Goal: Task Accomplishment & Management: Use online tool/utility

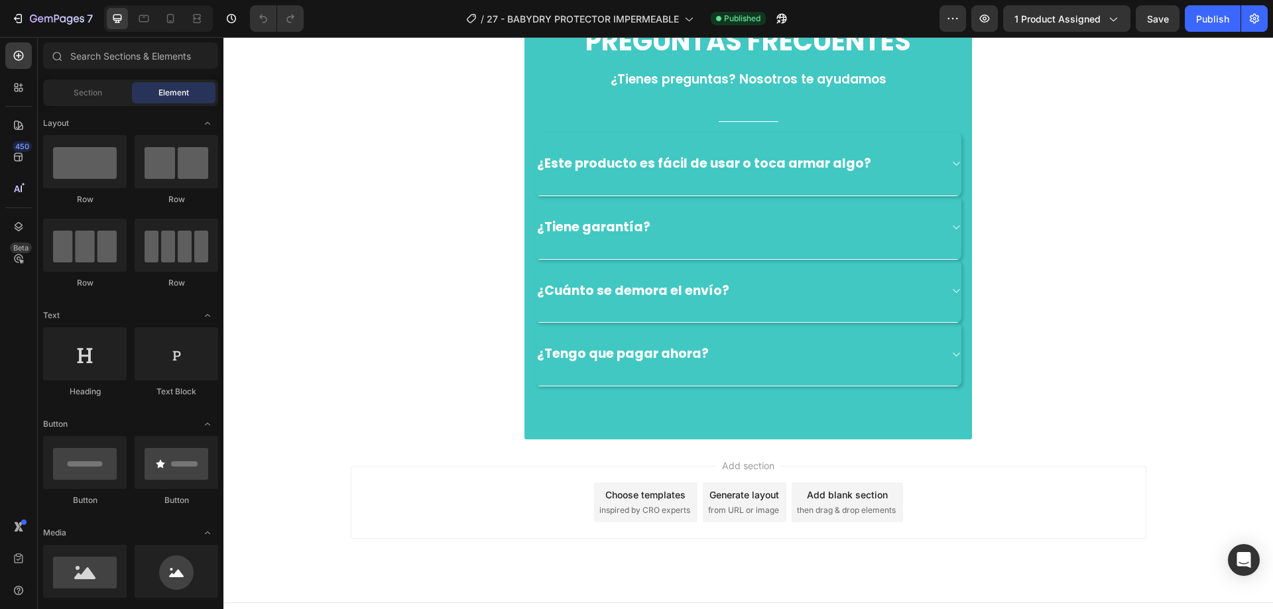
scroll to position [4968, 0]
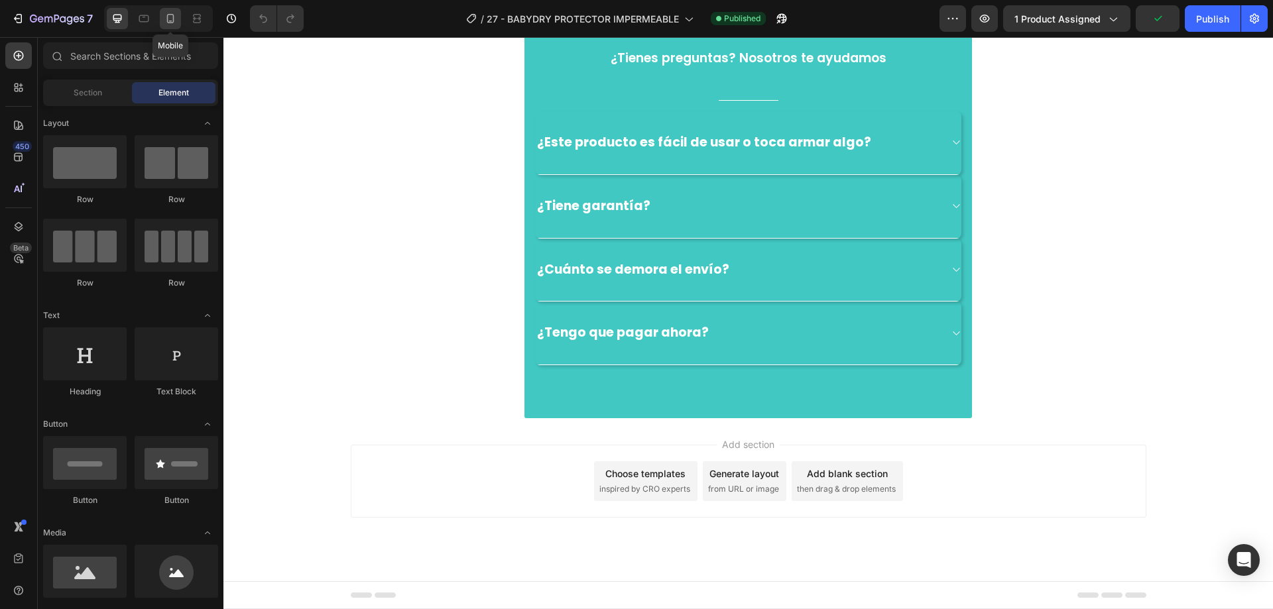
click at [166, 19] on icon at bounding box center [170, 18] width 13 height 13
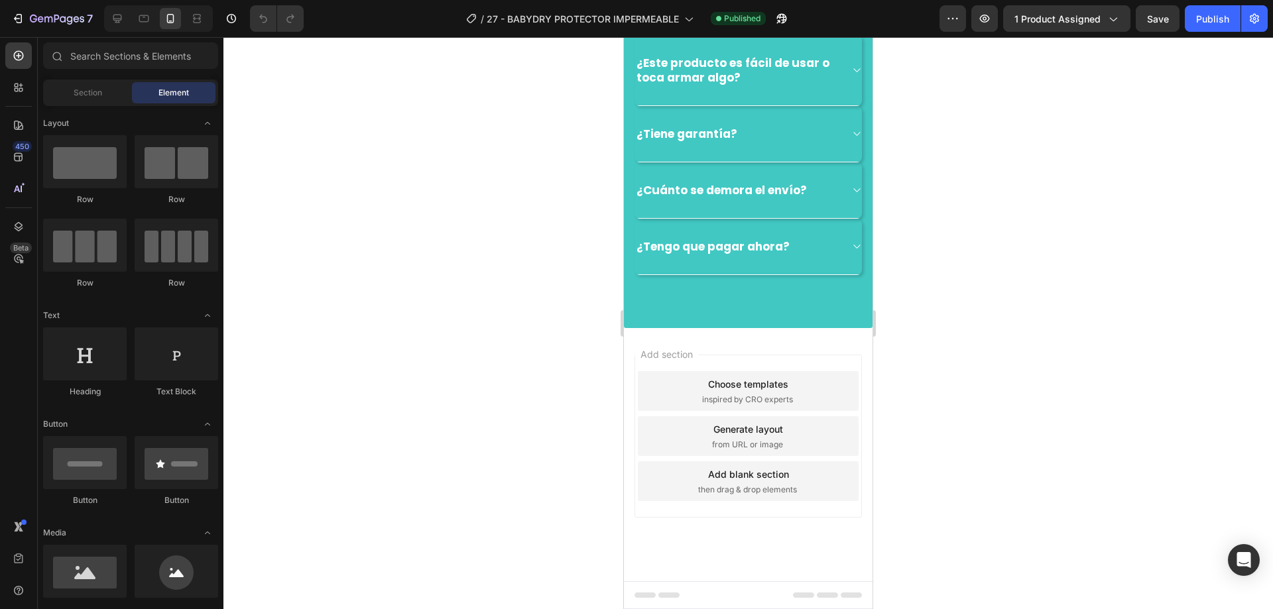
scroll to position [4103, 0]
click at [844, 106] on div "¿Este producto es fácil de usar o toca armar algo?" at bounding box center [747, 70] width 227 height 71
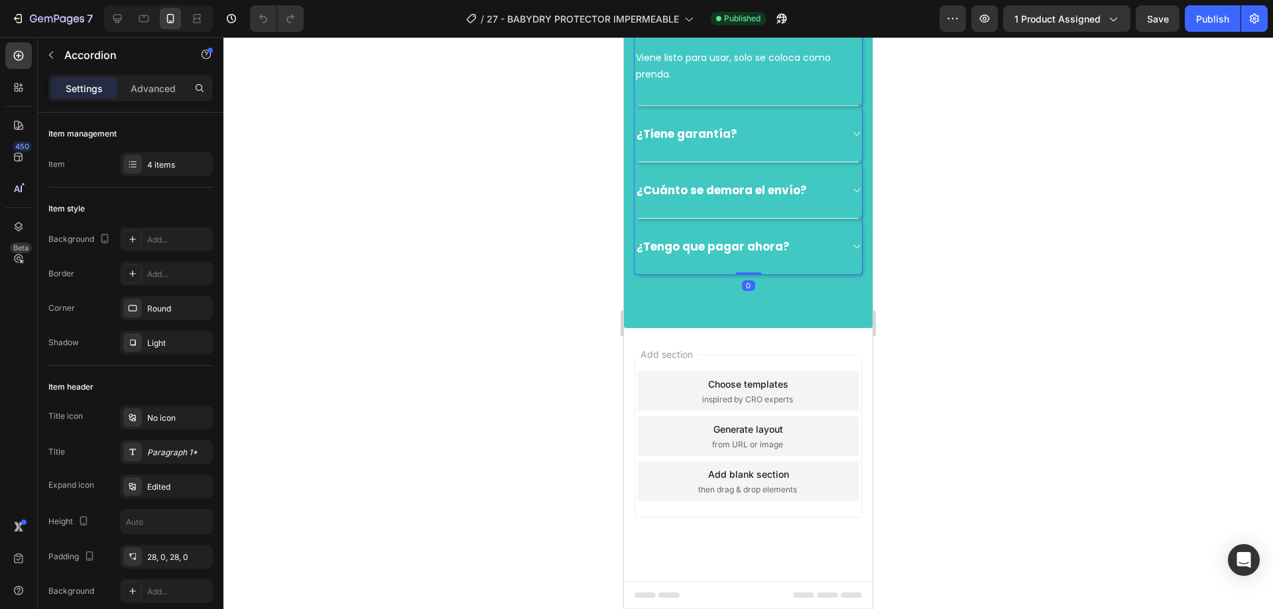
click at [844, 48] on div "¿Este producto es fácil de usar o toca armar algo?" at bounding box center [747, 13] width 227 height 70
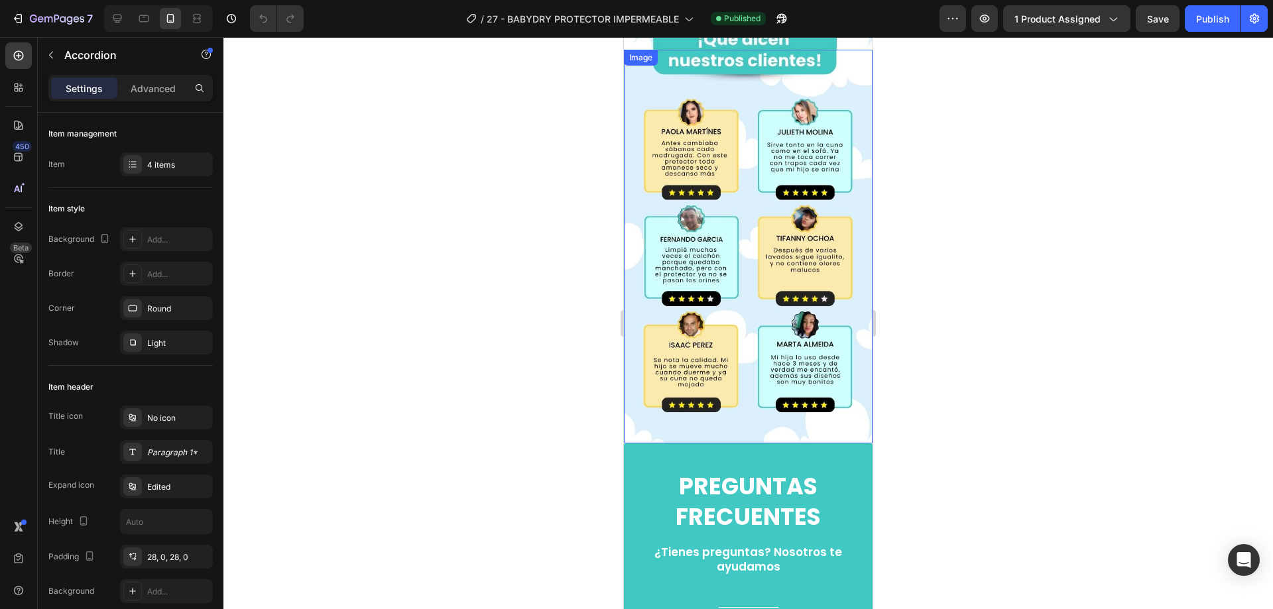
scroll to position [2718, 0]
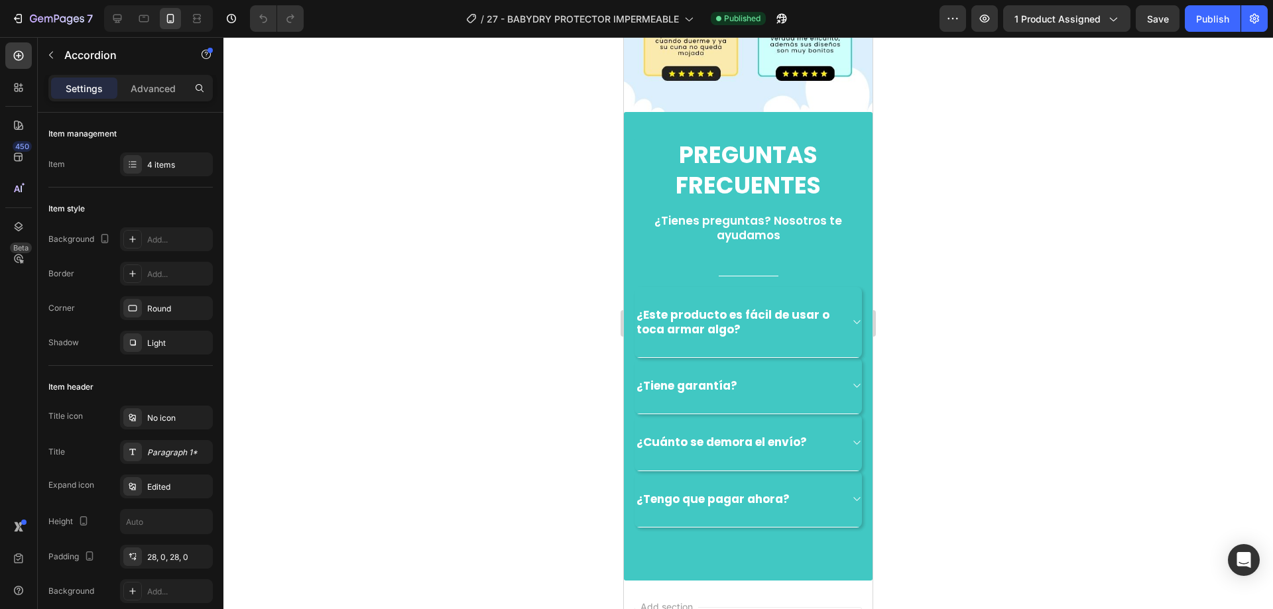
click at [842, 296] on div "¿Este producto es fácil de usar o toca armar algo?" at bounding box center [747, 322] width 227 height 71
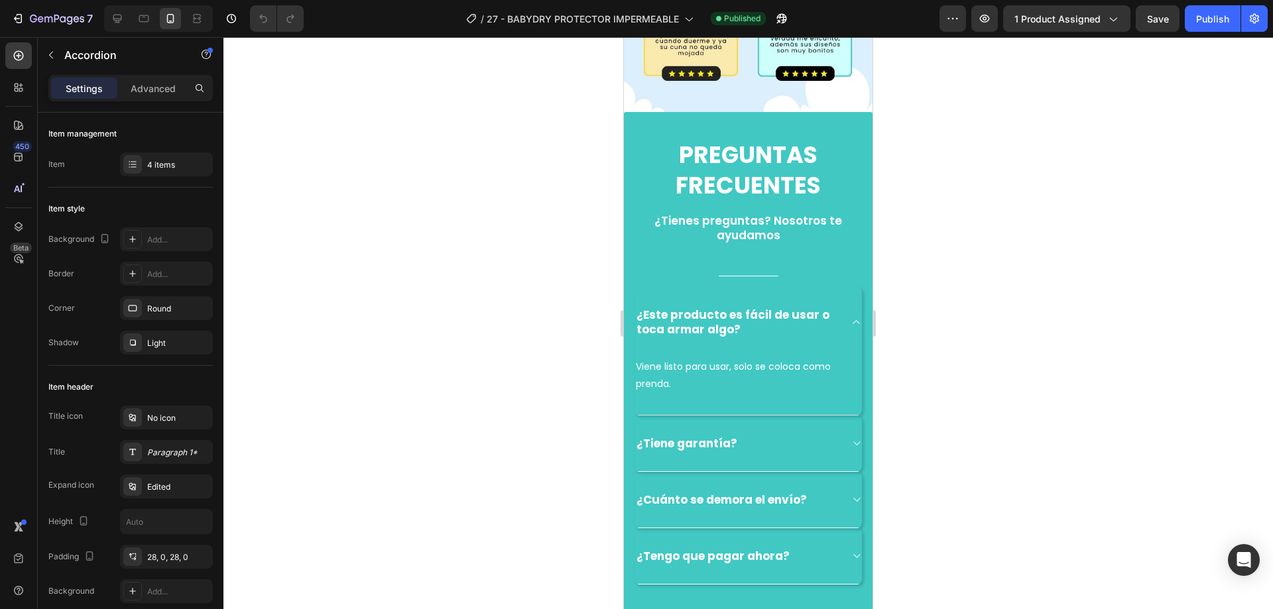
click at [842, 296] on div "¿Este producto es fácil de usar o toca armar algo?" at bounding box center [747, 322] width 227 height 70
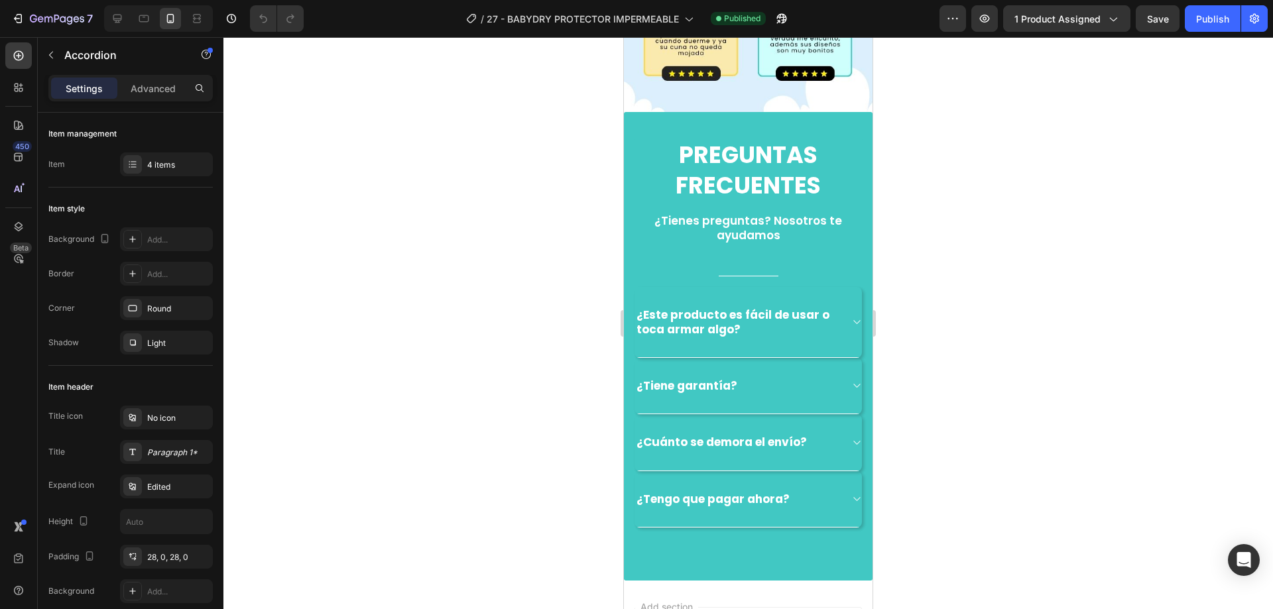
click at [836, 358] on div "¿Tiene garantía?" at bounding box center [747, 386] width 227 height 56
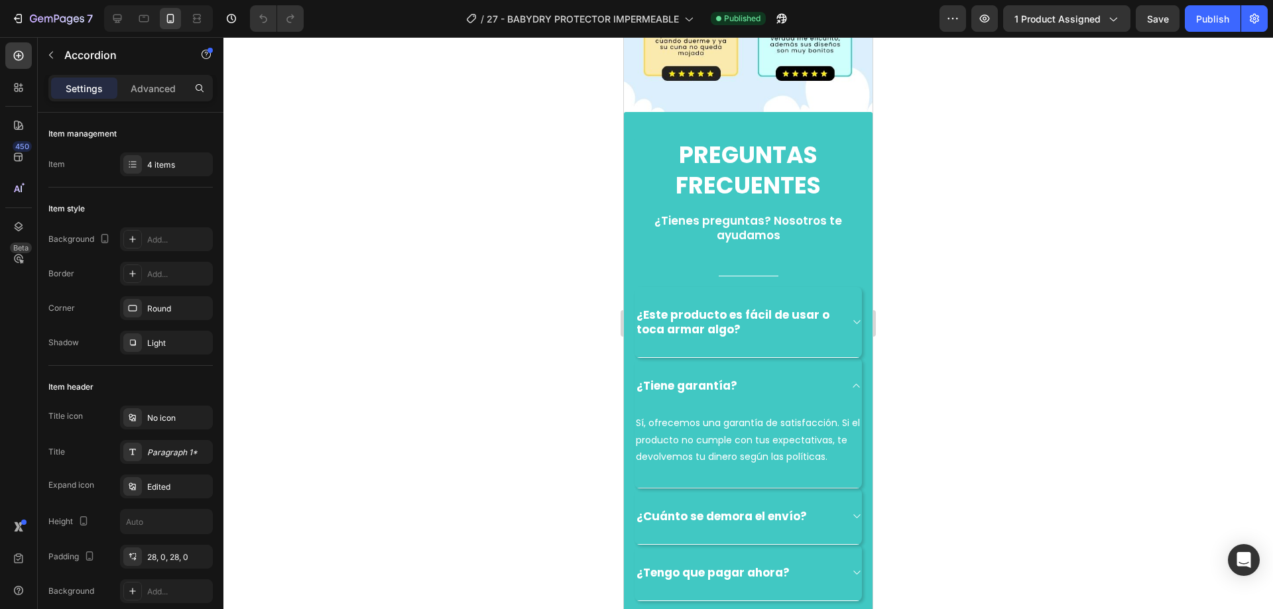
click at [836, 358] on div "¿Tiene garantía?" at bounding box center [747, 386] width 227 height 56
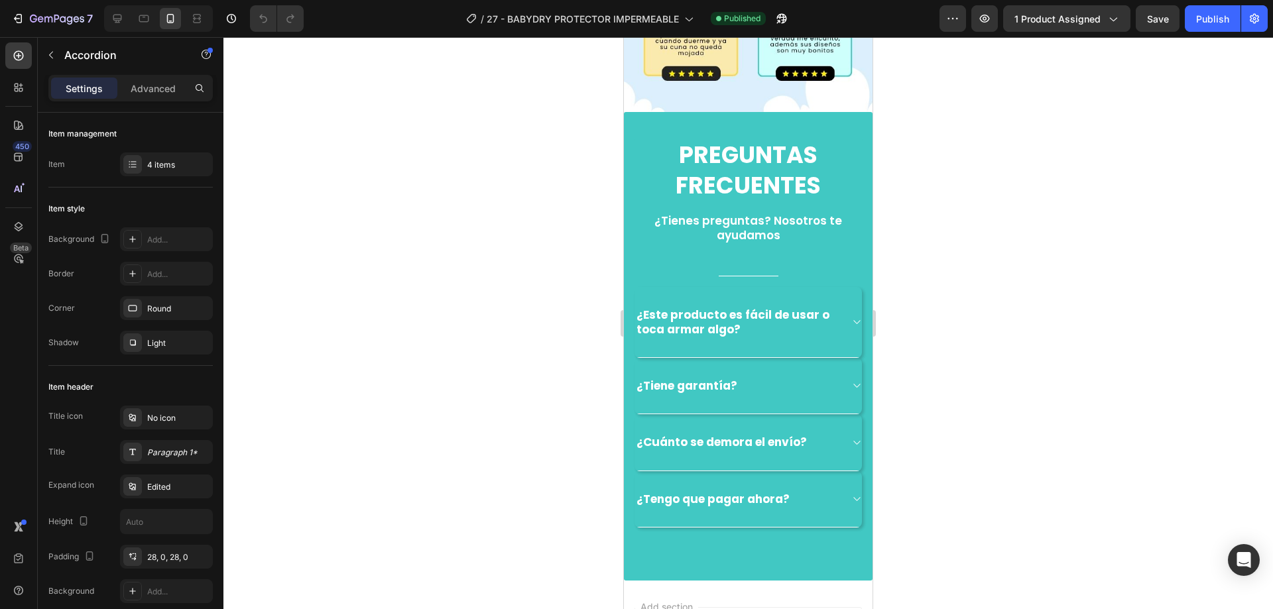
click at [836, 415] on div "¿Cuánto se demora el envío?" at bounding box center [747, 442] width 227 height 56
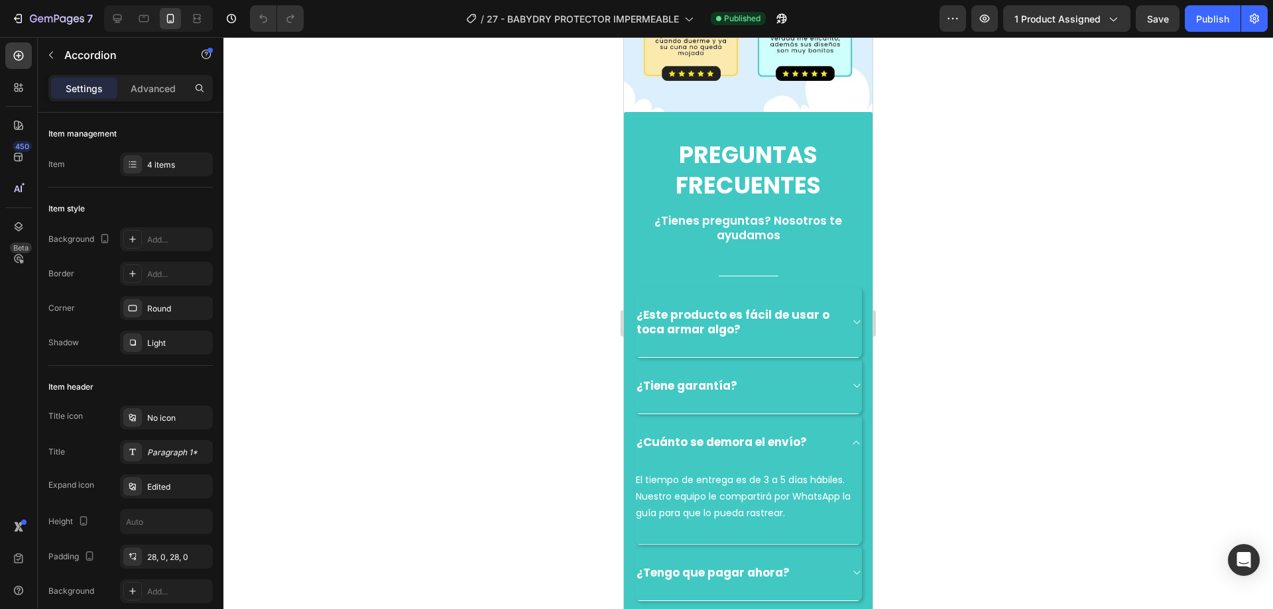
click at [836, 415] on div "¿Cuánto se demora el envío?" at bounding box center [747, 442] width 227 height 56
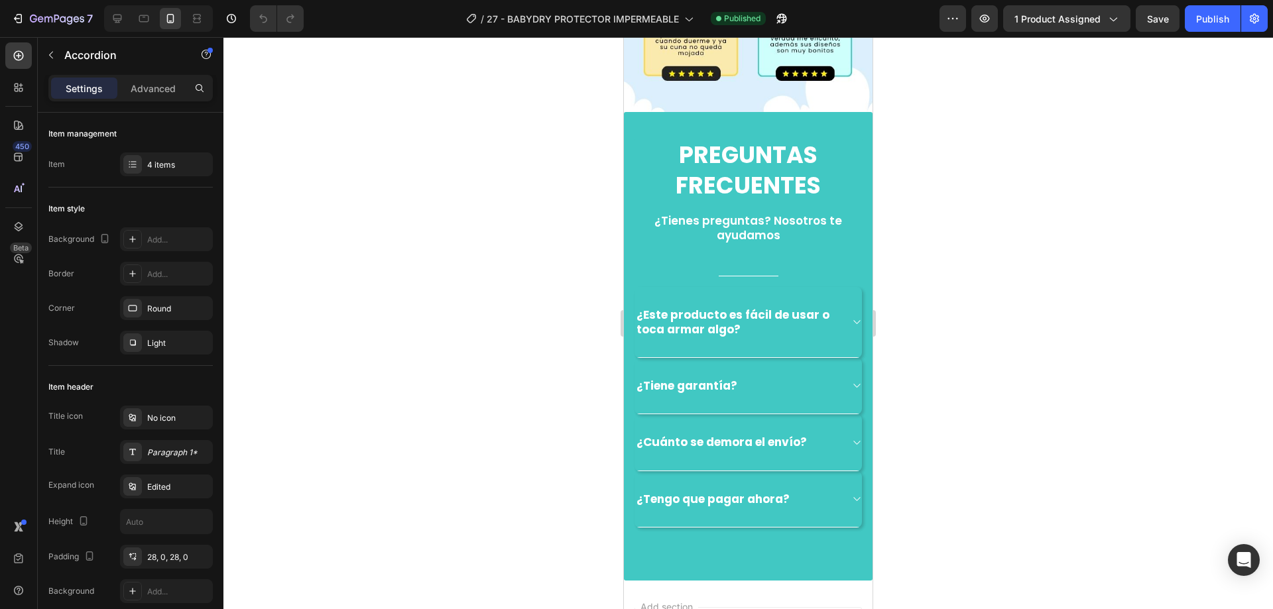
click at [851, 494] on icon at bounding box center [856, 499] width 10 height 11
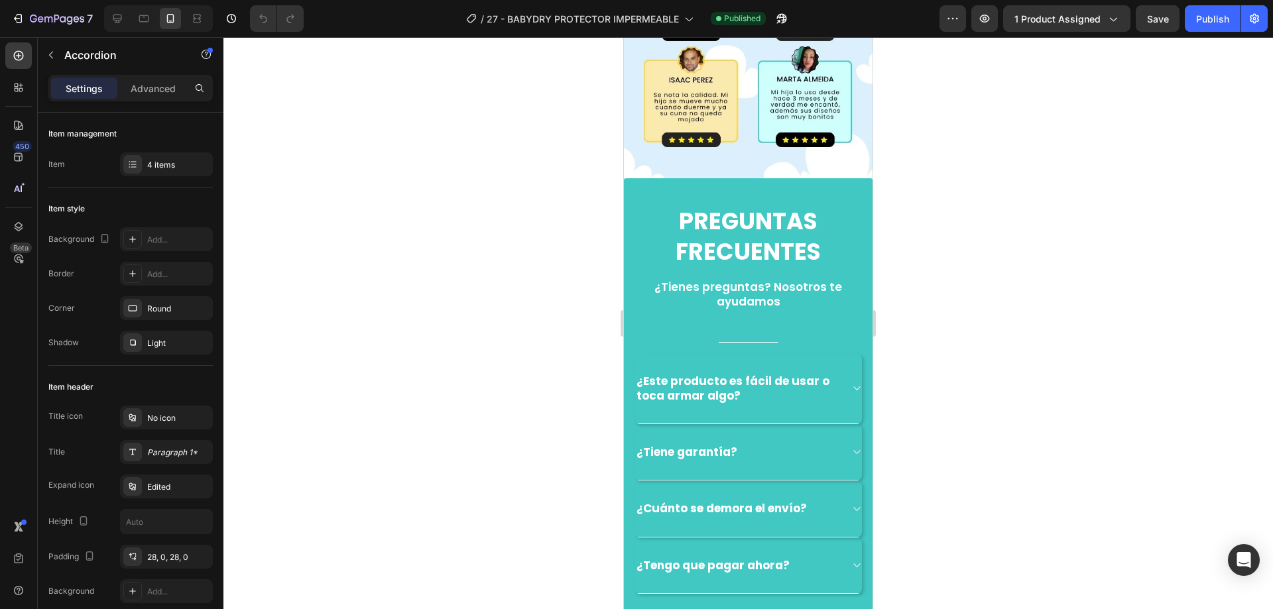
click at [851, 383] on icon at bounding box center [856, 388] width 10 height 11
click at [113, 19] on icon at bounding box center [117, 18] width 13 height 13
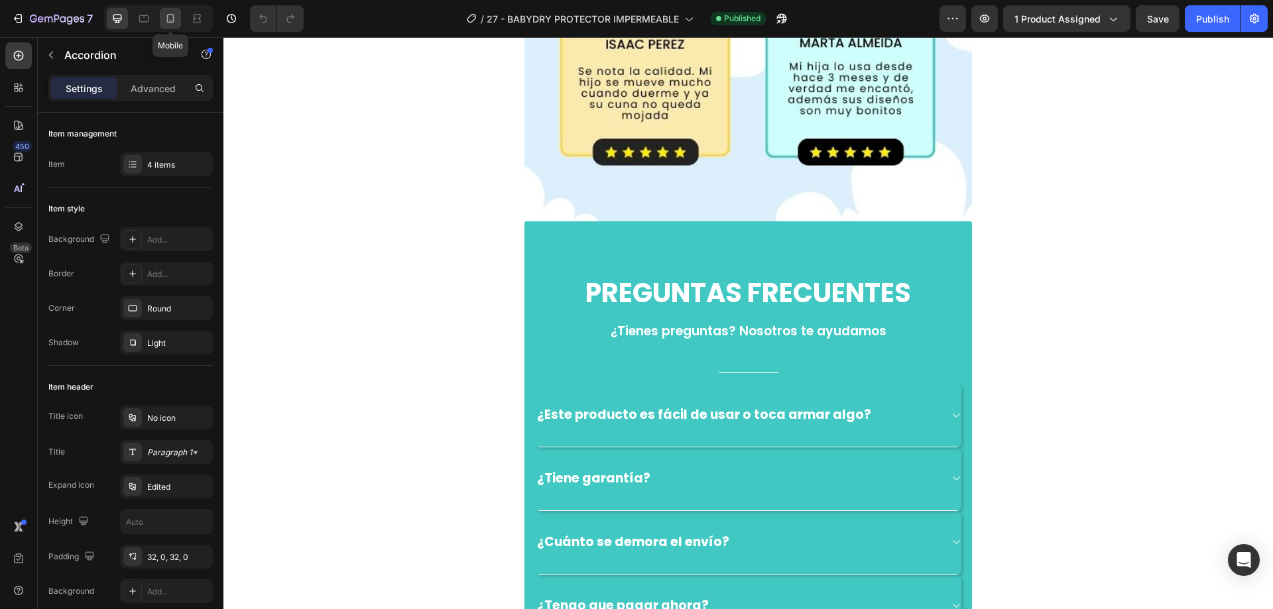
click at [168, 19] on icon at bounding box center [170, 18] width 7 height 9
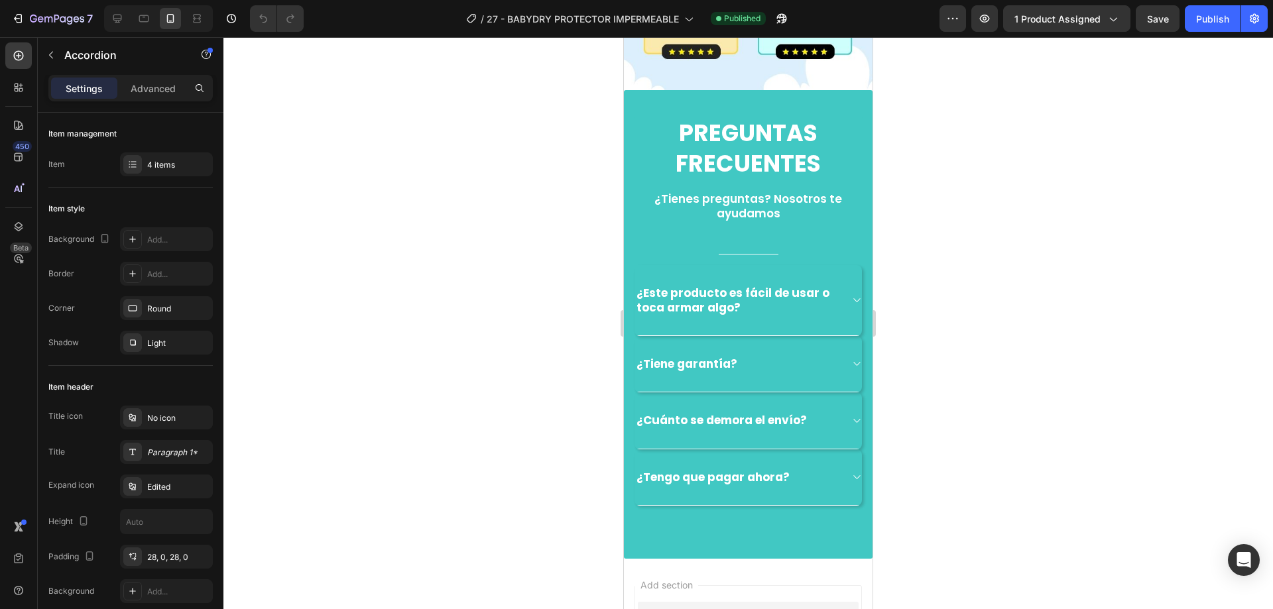
scroll to position [2673, 0]
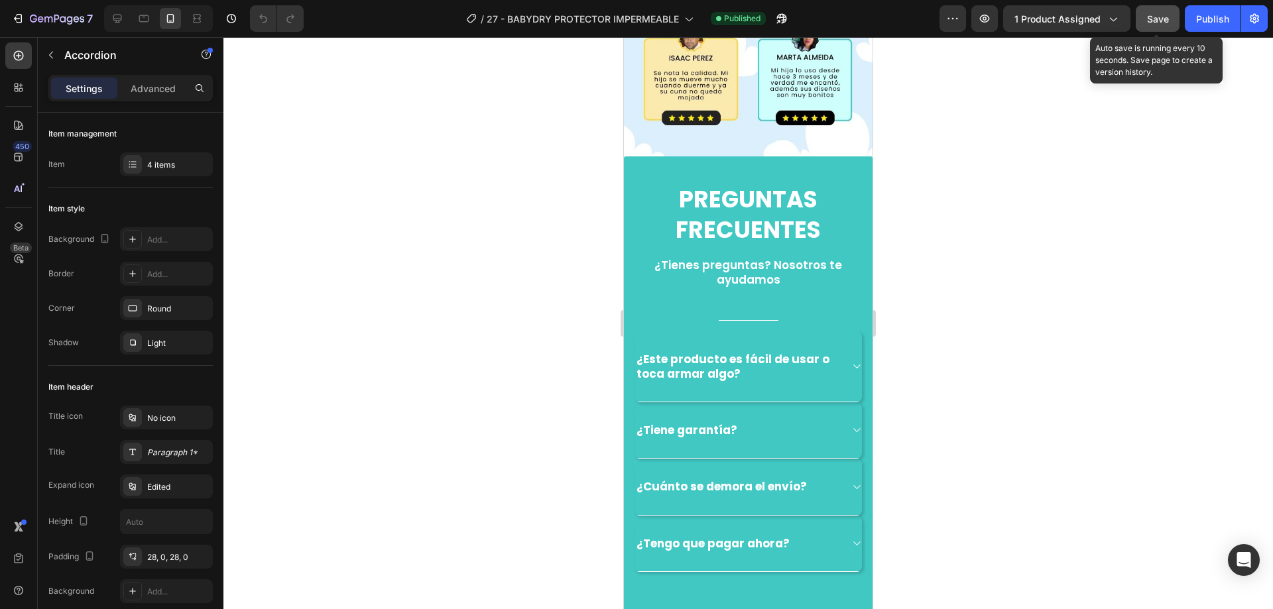
click at [1161, 29] on button "Save" at bounding box center [1157, 18] width 44 height 27
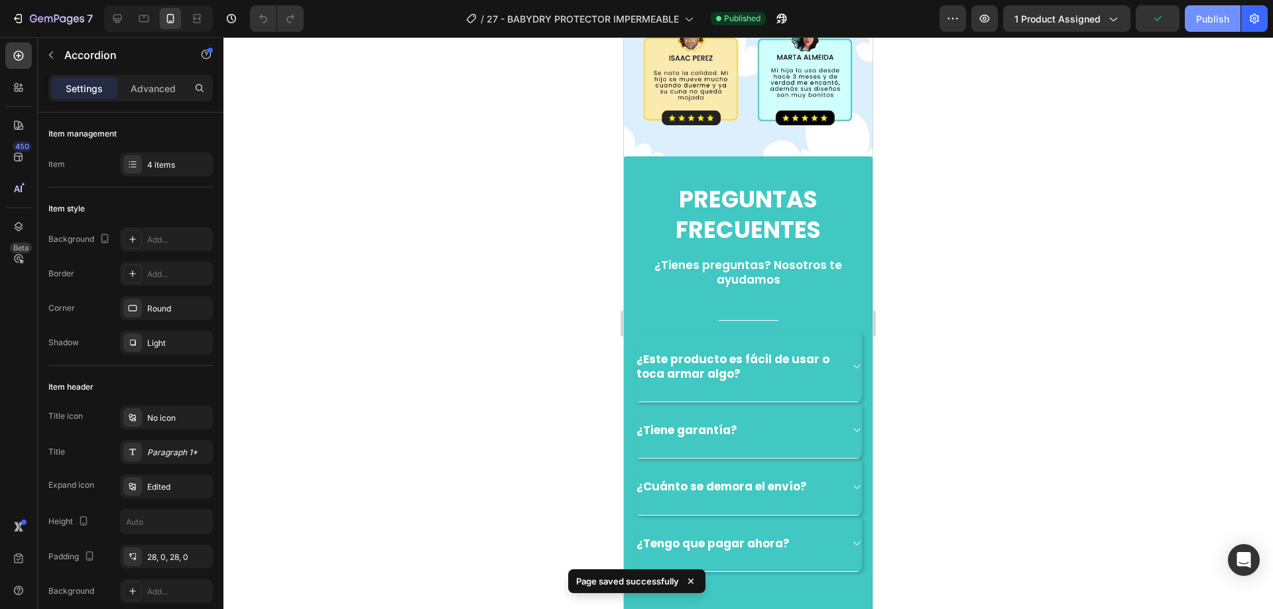
click at [1194, 24] on button "Publish" at bounding box center [1212, 18] width 56 height 27
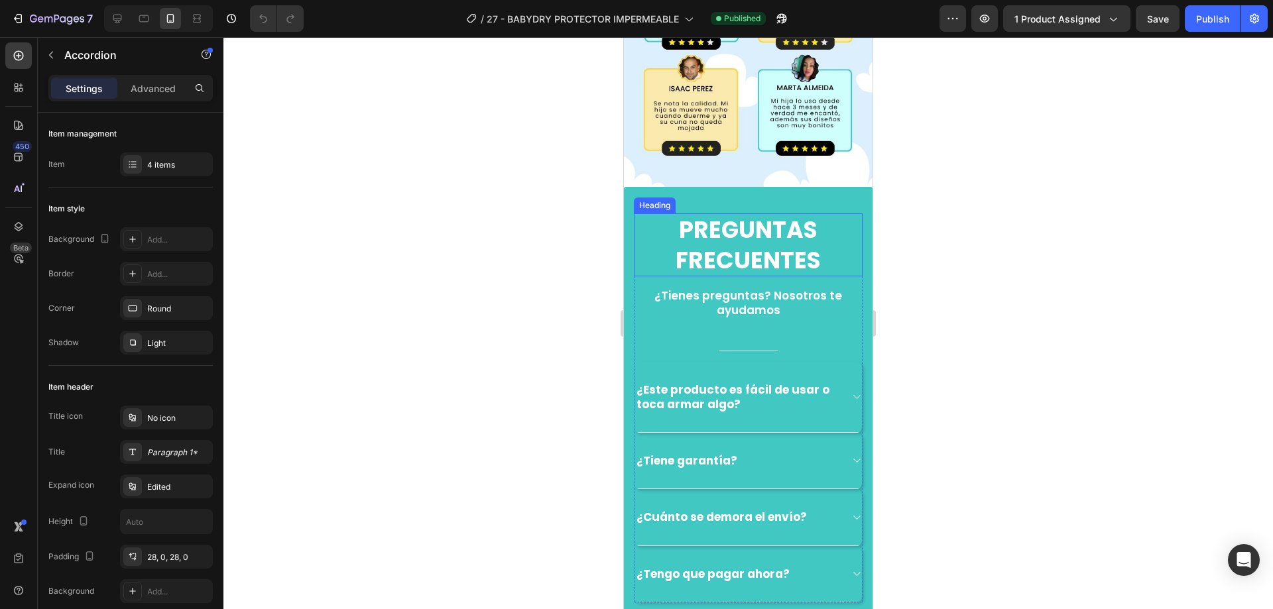
scroll to position [2209, 0]
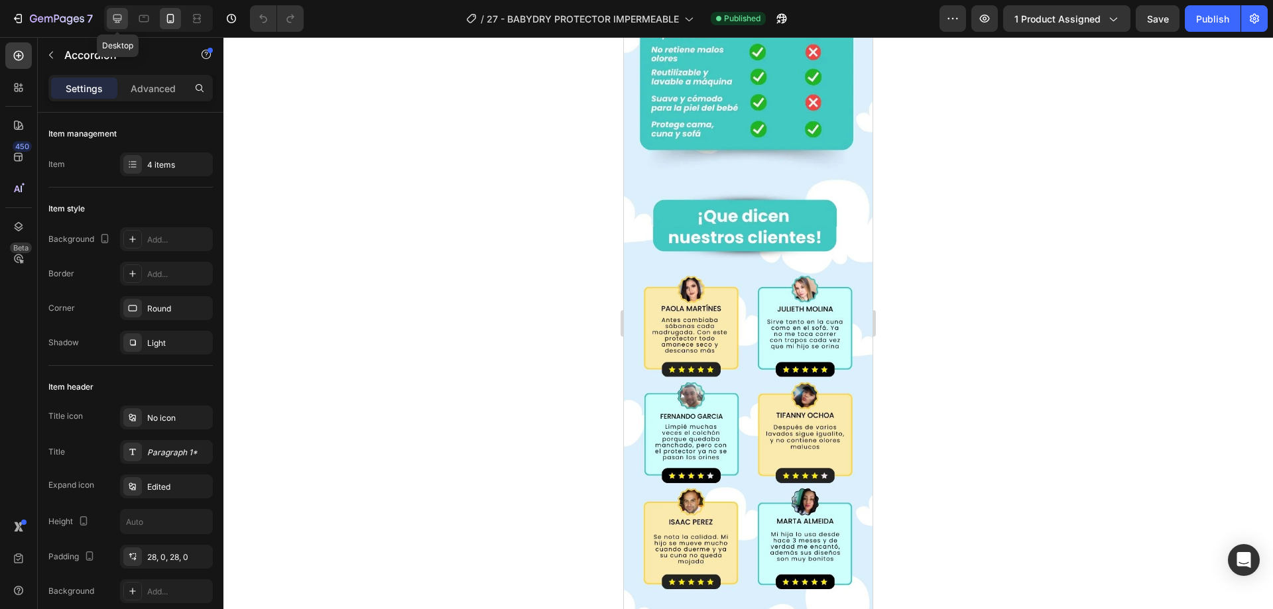
click at [119, 17] on icon at bounding box center [117, 18] width 13 height 13
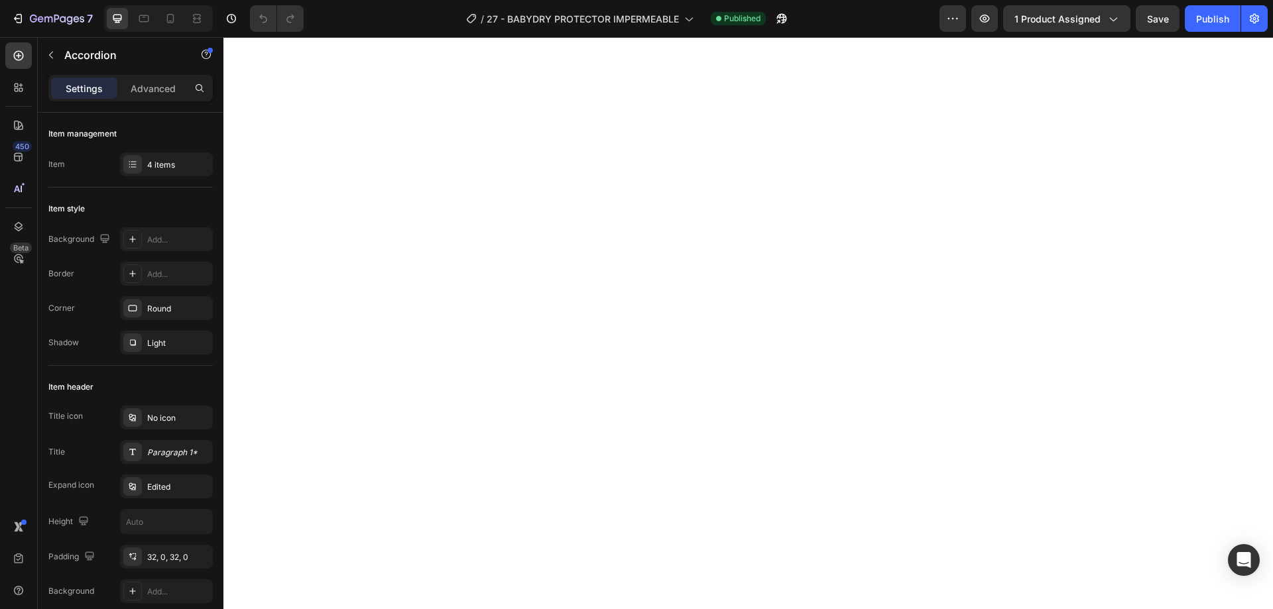
scroll to position [464, 0]
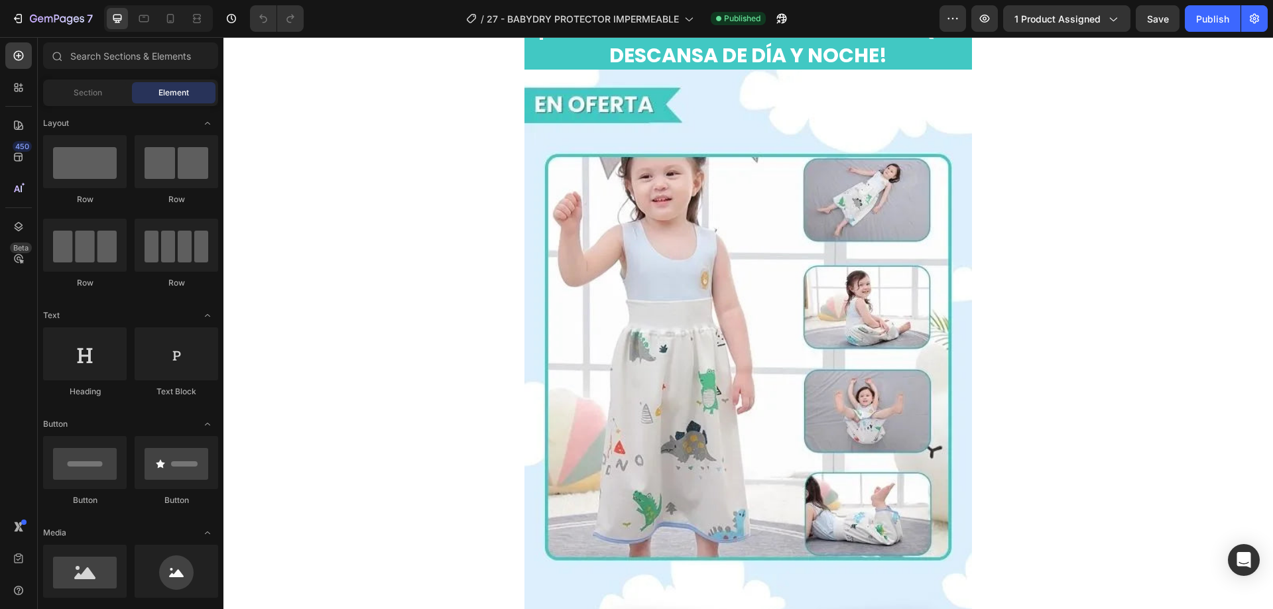
scroll to position [729, 0]
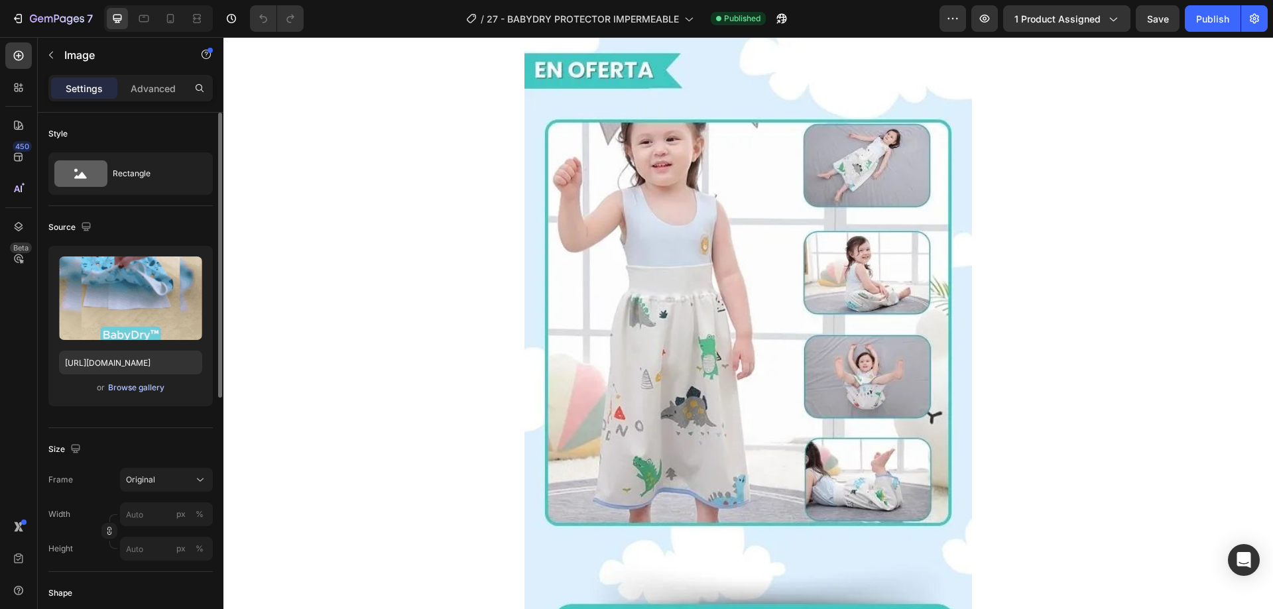
click at [137, 388] on div "Browse gallery" at bounding box center [136, 388] width 56 height 12
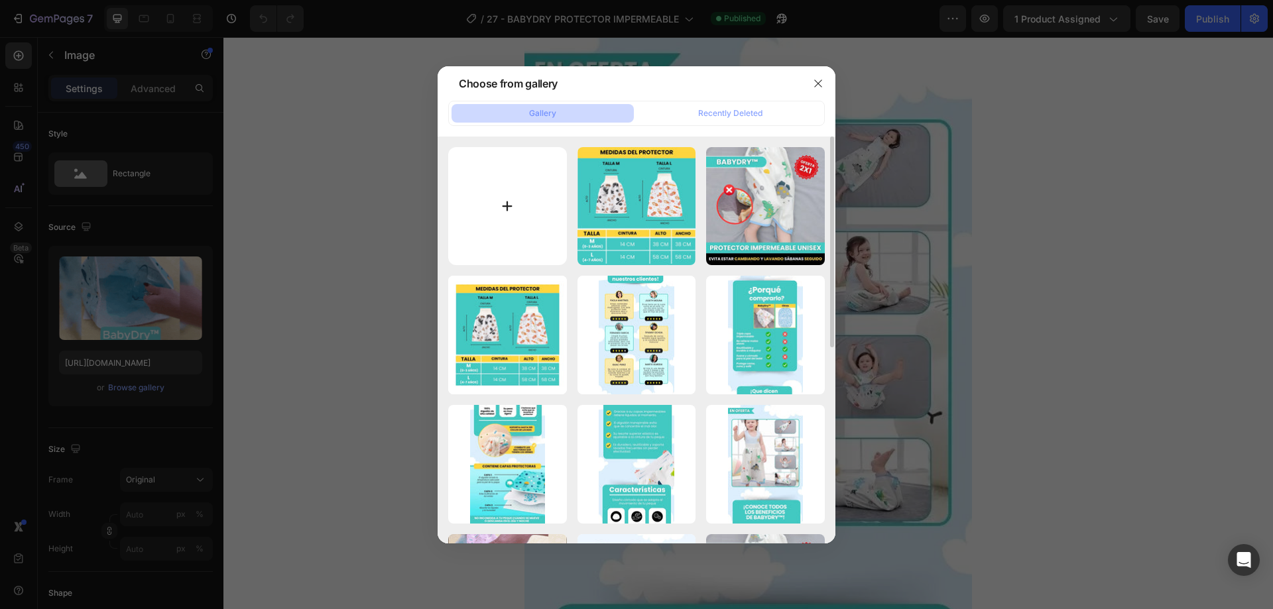
click at [503, 196] on input "file" at bounding box center [507, 206] width 119 height 119
type input "C:\fakepath\BABYDRY GIF.webp"
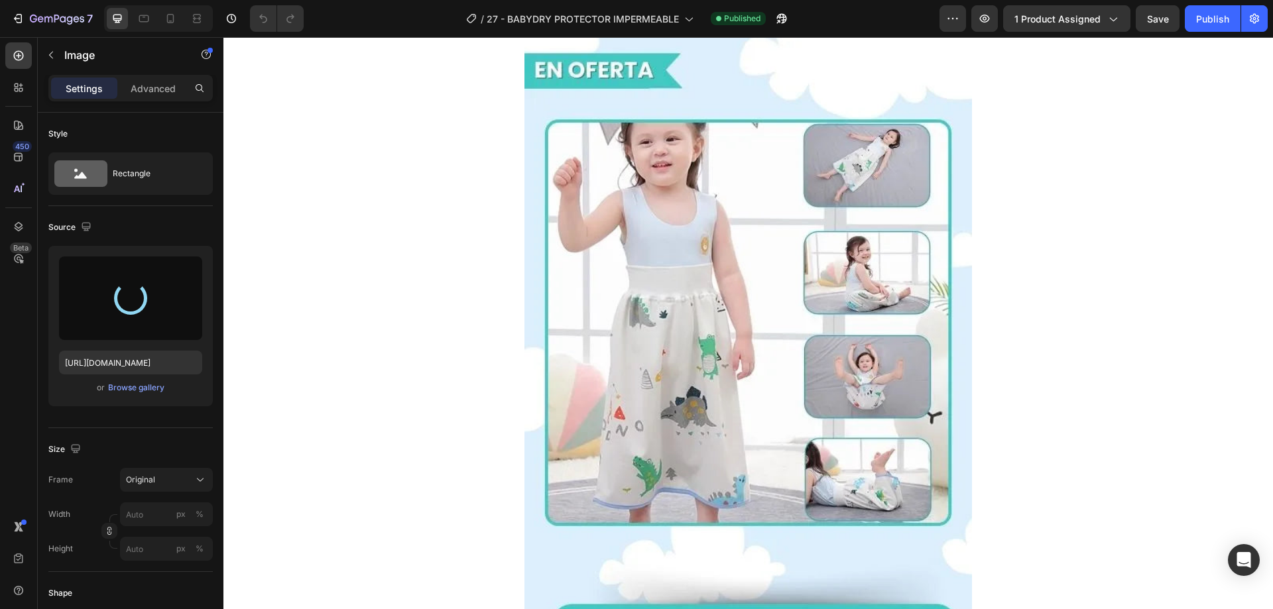
type input "[URL][DOMAIN_NAME]"
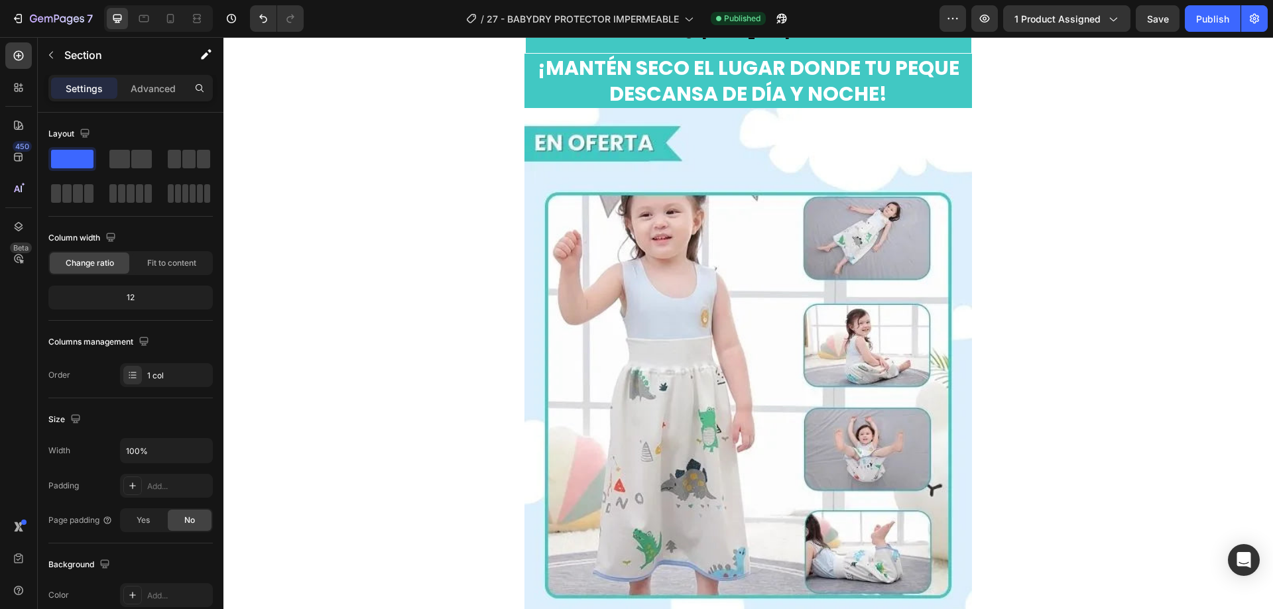
scroll to position [663, 0]
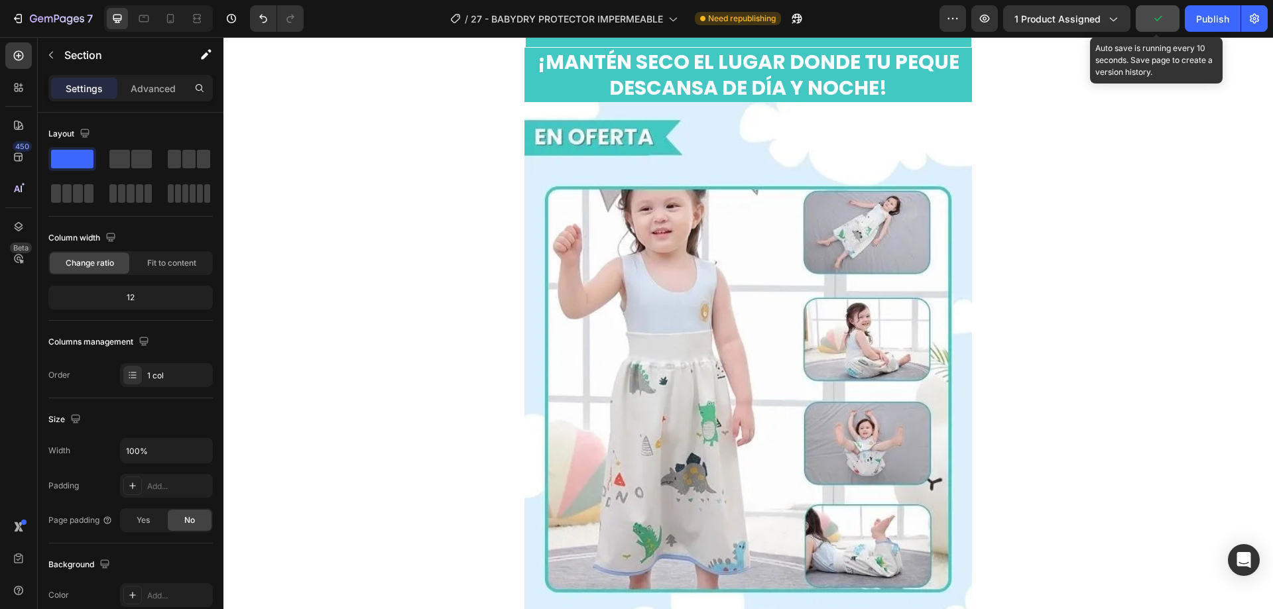
click at [1155, 23] on icon "button" at bounding box center [1157, 18] width 13 height 13
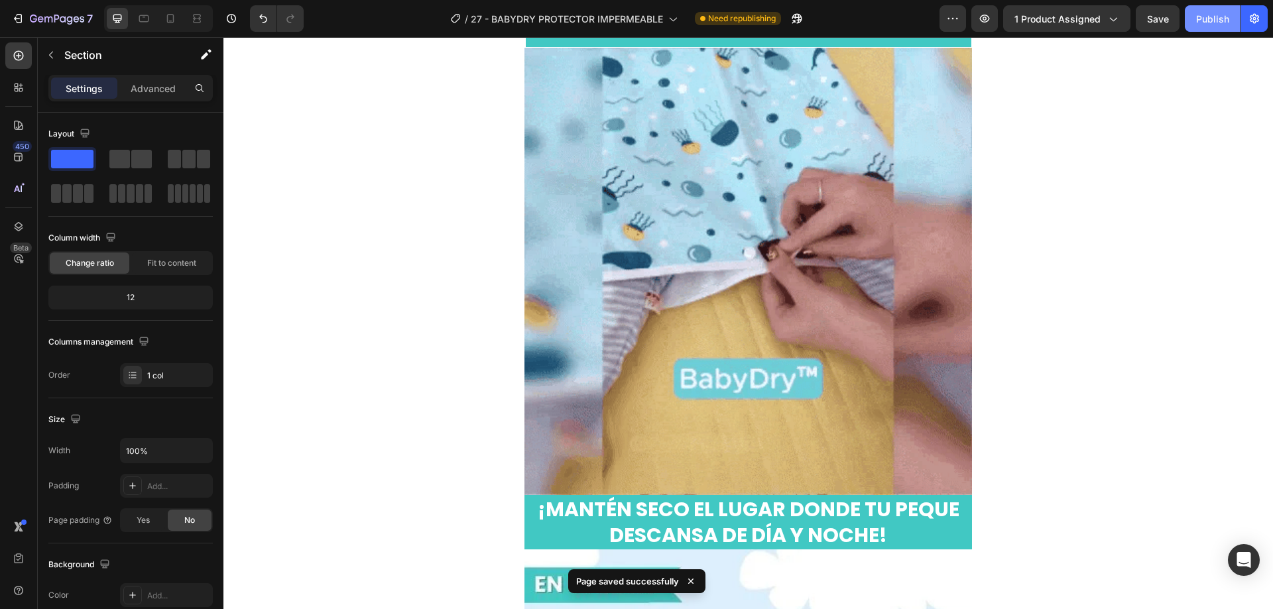
drag, startPoint x: 1214, startPoint y: 26, endPoint x: 884, endPoint y: 70, distance: 332.3
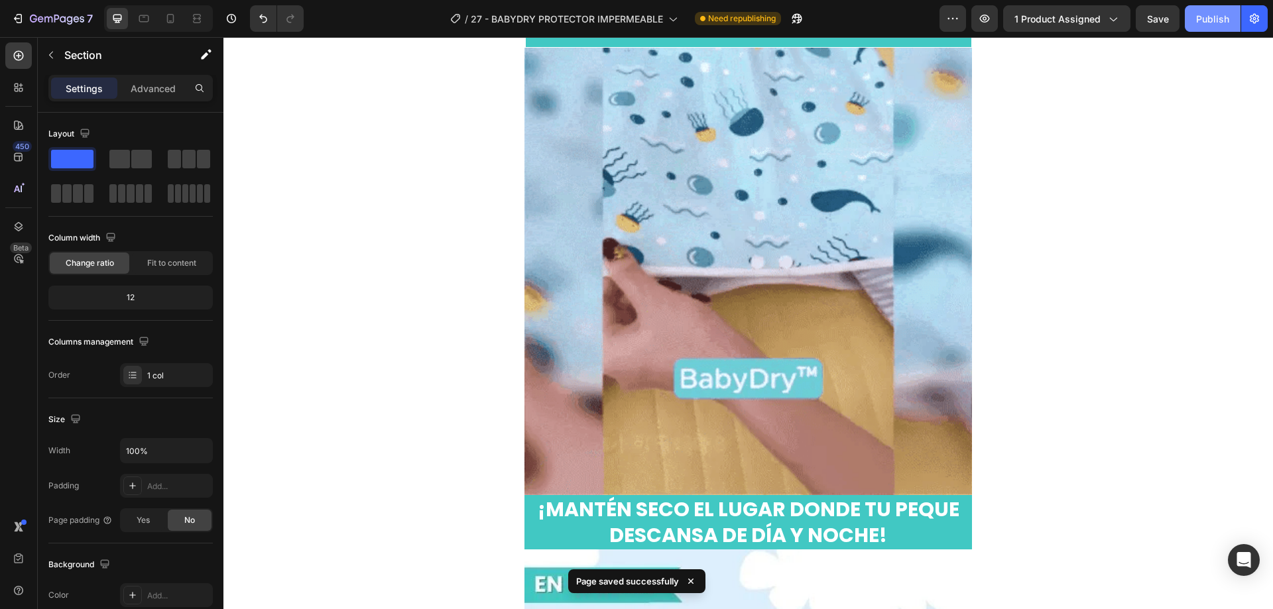
click at [1214, 26] on button "Publish" at bounding box center [1212, 18] width 56 height 27
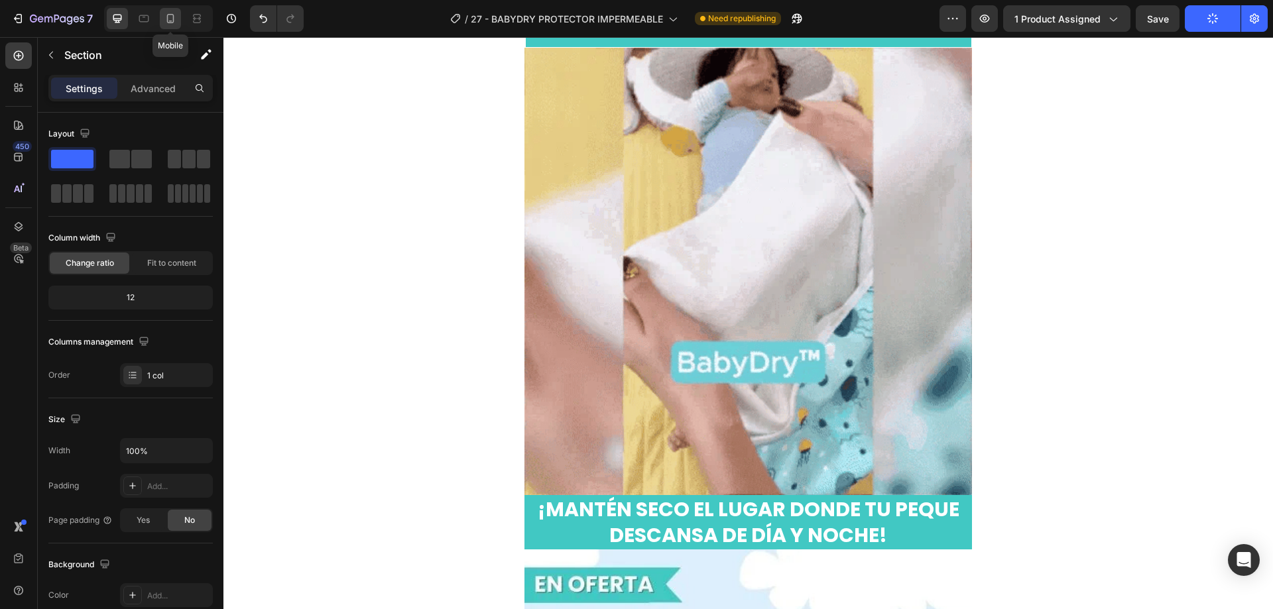
click at [172, 22] on icon at bounding box center [170, 18] width 13 height 13
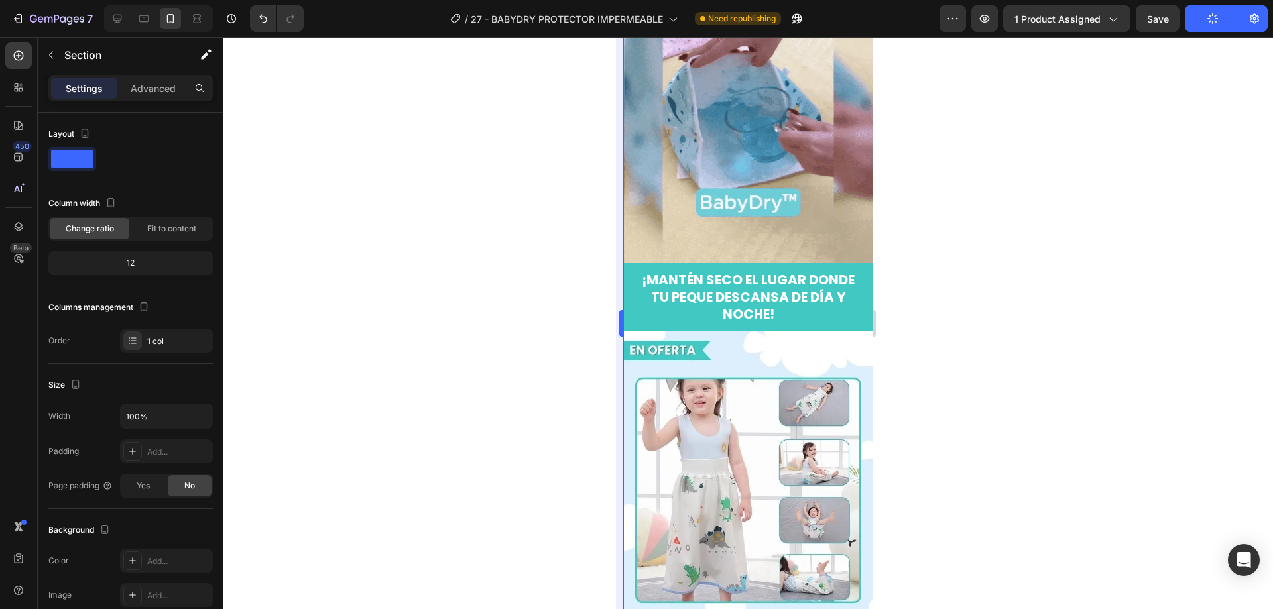
scroll to position [621, 0]
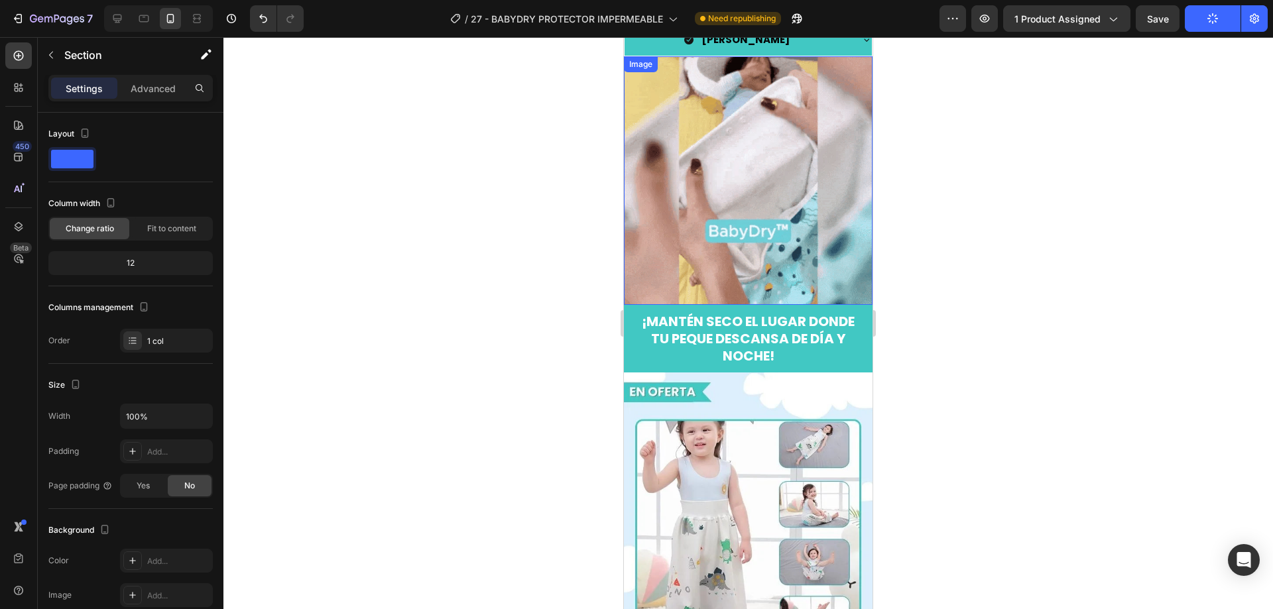
click at [768, 198] on img at bounding box center [748, 180] width 249 height 249
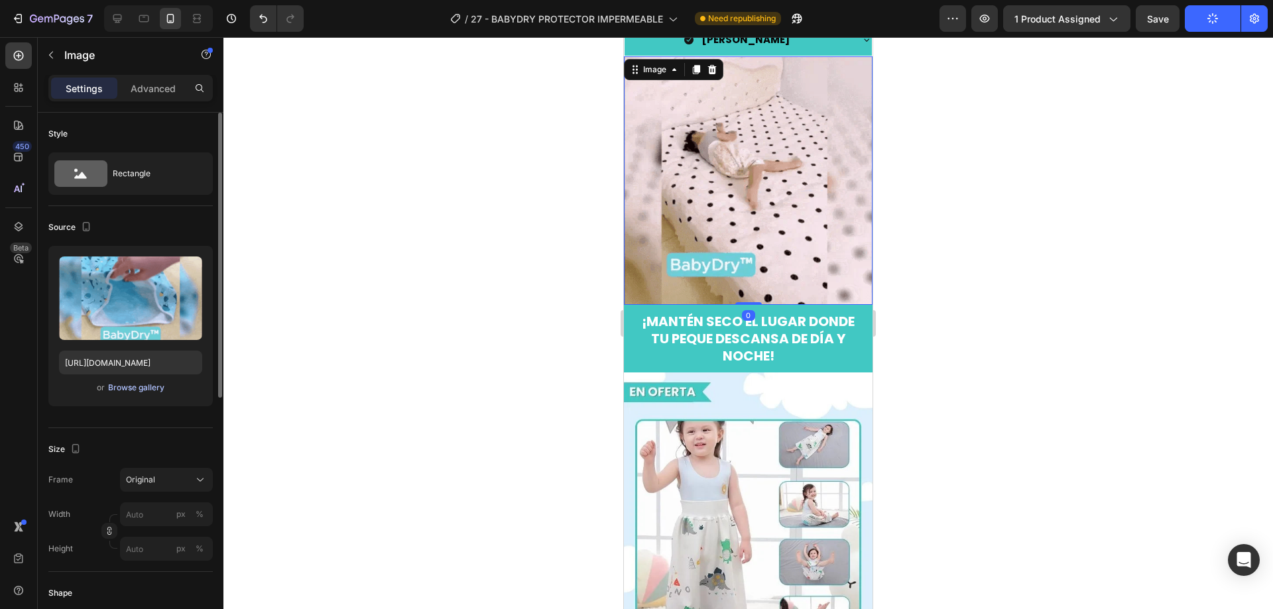
click at [126, 387] on div "Browse gallery" at bounding box center [136, 388] width 56 height 12
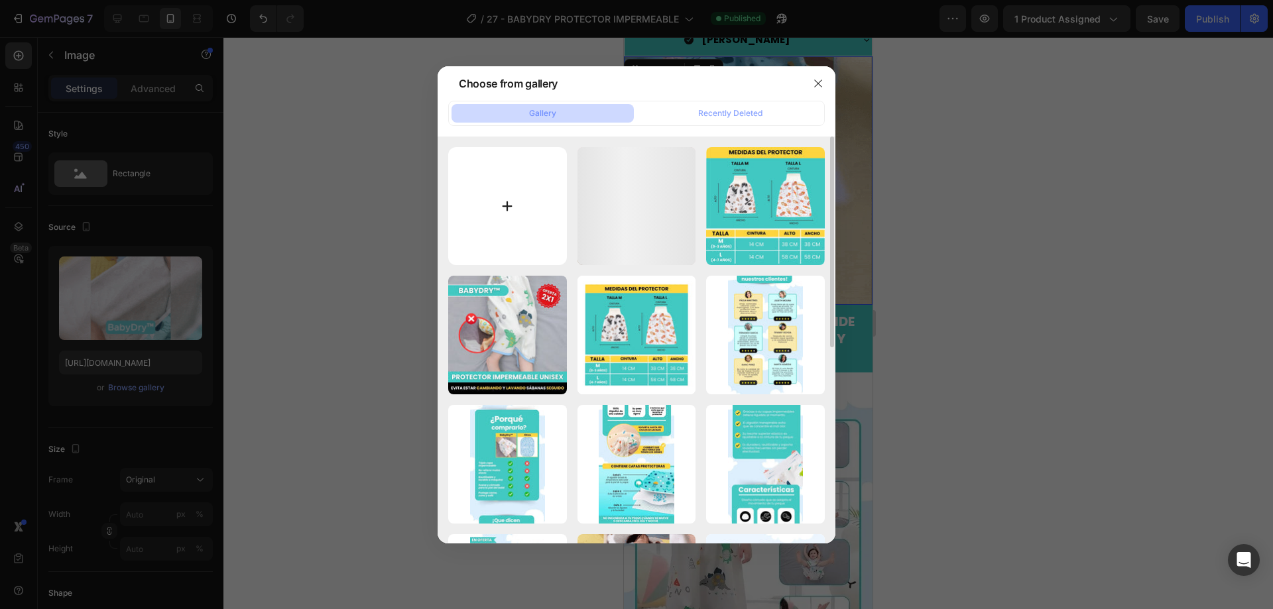
click at [497, 228] on input "file" at bounding box center [507, 206] width 119 height 119
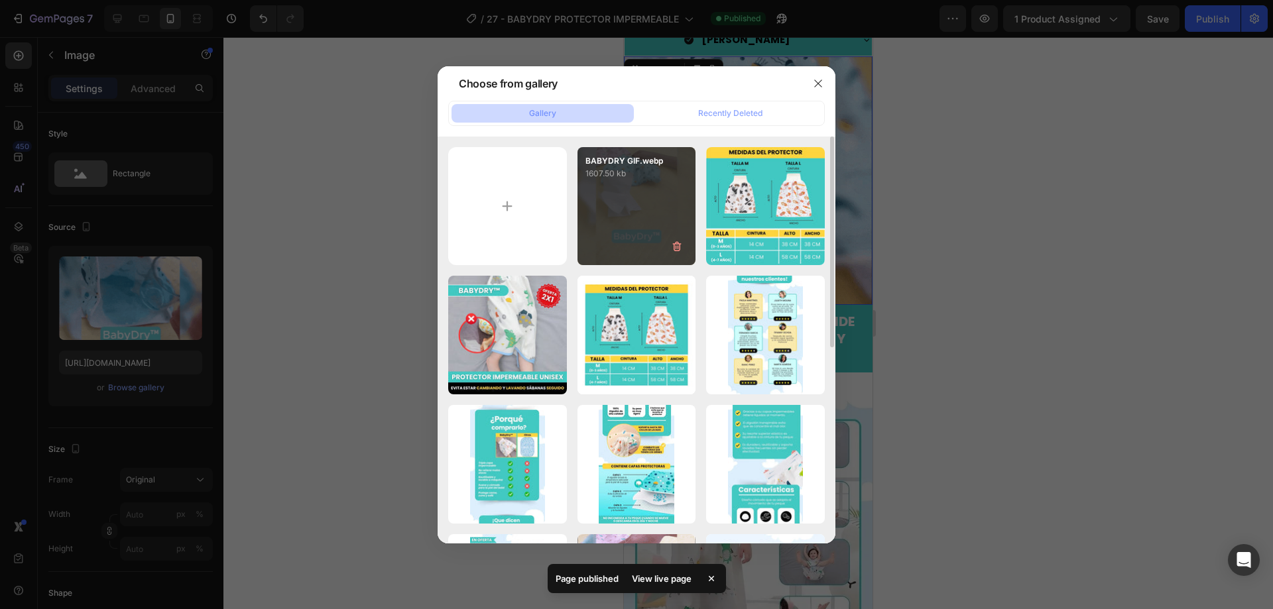
click at [627, 198] on div "BABYDRY GIF.webp 1607.50 kb" at bounding box center [636, 206] width 119 height 119
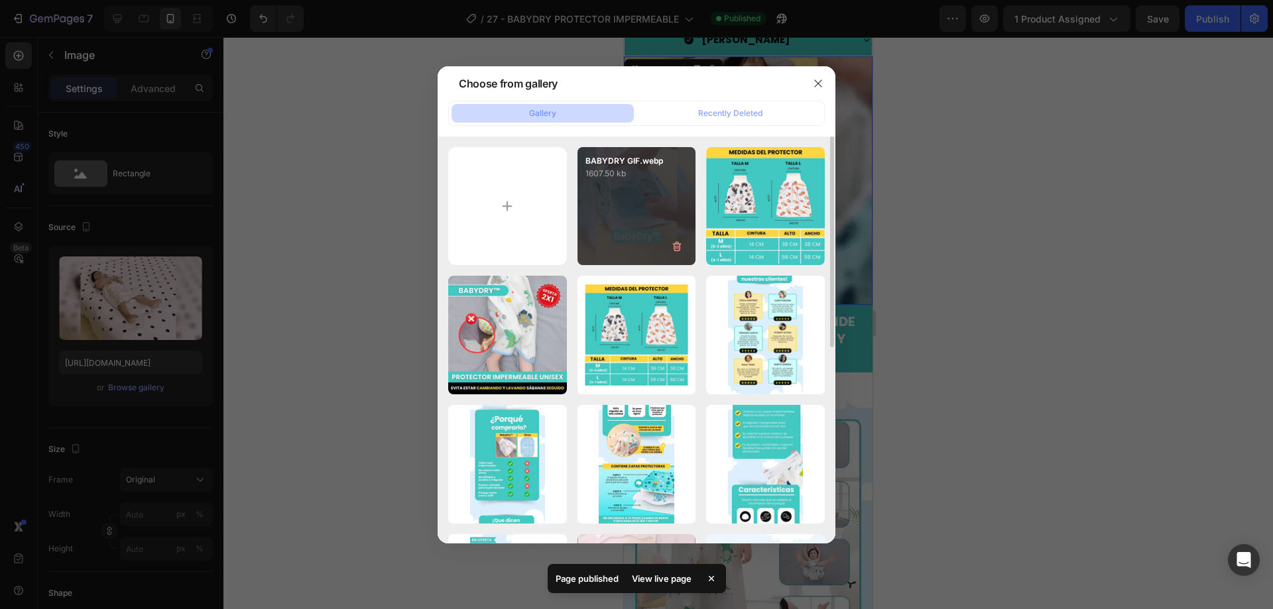
type input "[URL][DOMAIN_NAME]"
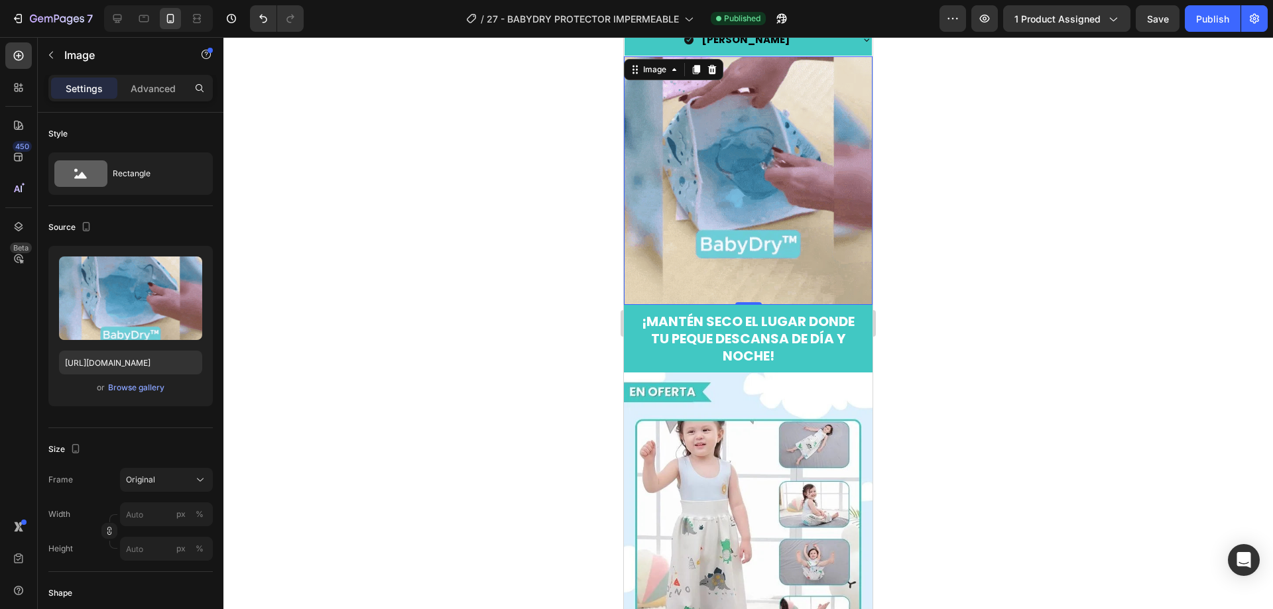
click at [930, 249] on div at bounding box center [747, 323] width 1049 height 572
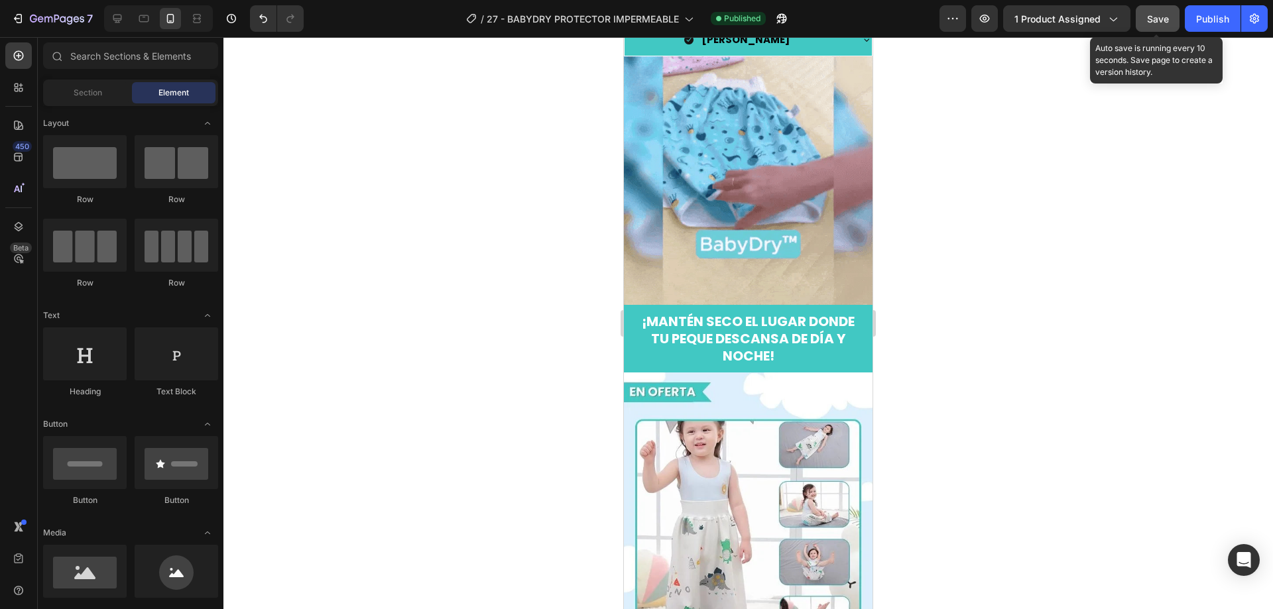
click at [1153, 22] on span "Save" at bounding box center [1158, 18] width 22 height 11
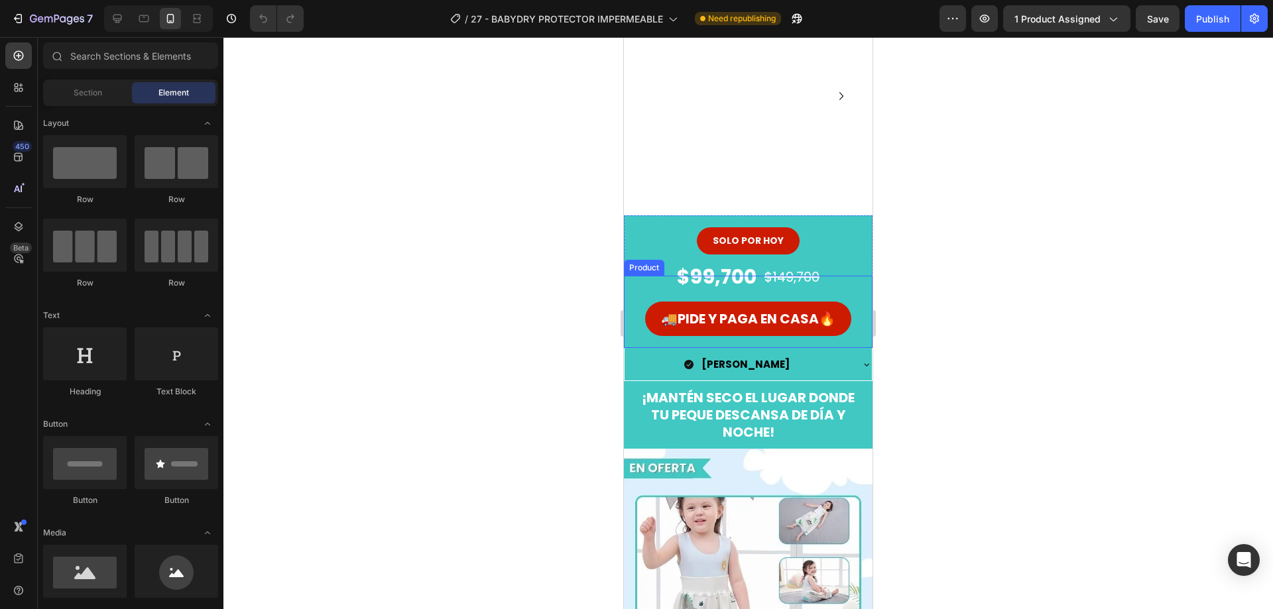
scroll to position [265, 0]
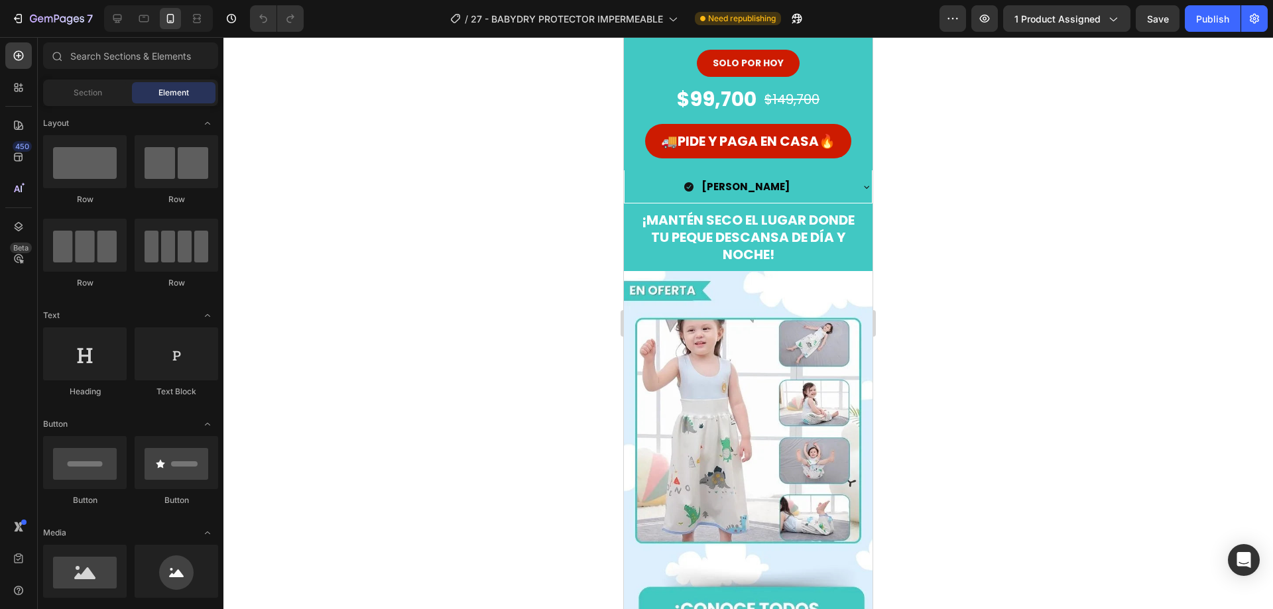
click at [987, 318] on div at bounding box center [747, 323] width 1049 height 572
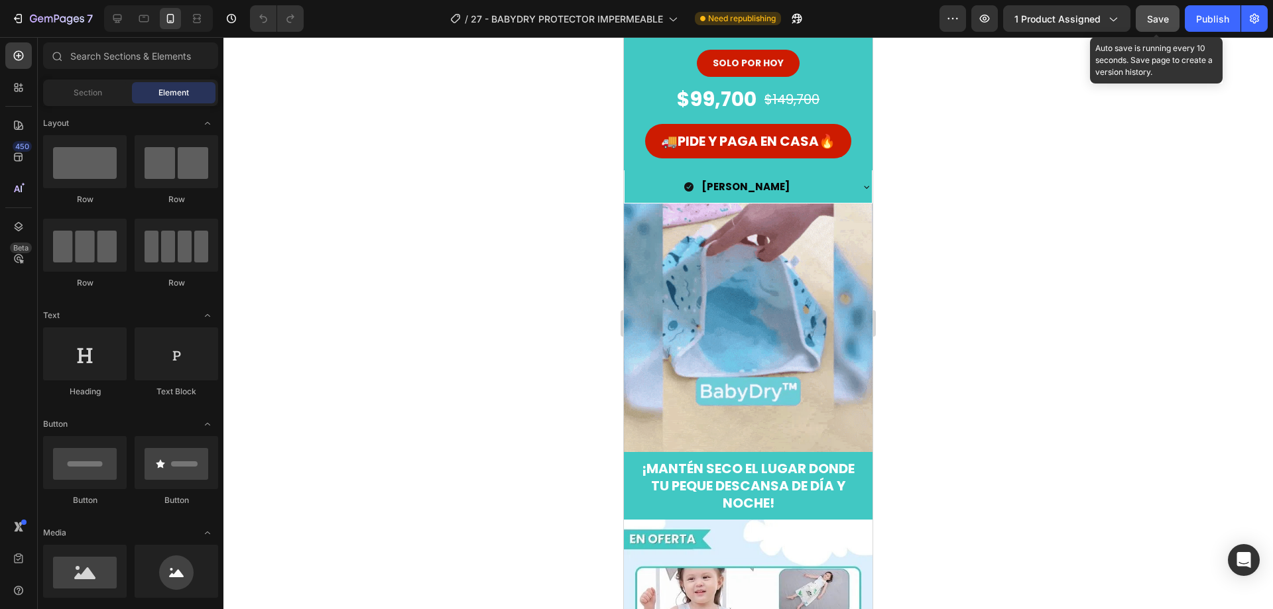
click at [1160, 25] on div "Save" at bounding box center [1158, 19] width 22 height 14
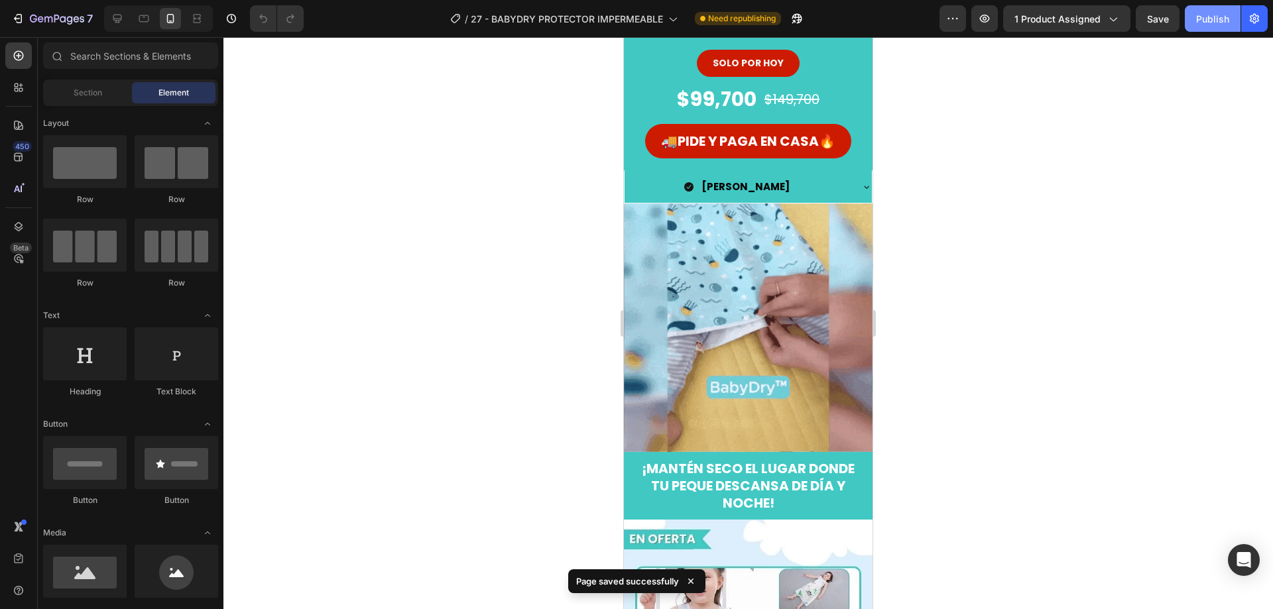
click at [1208, 22] on div "Publish" at bounding box center [1212, 19] width 33 height 14
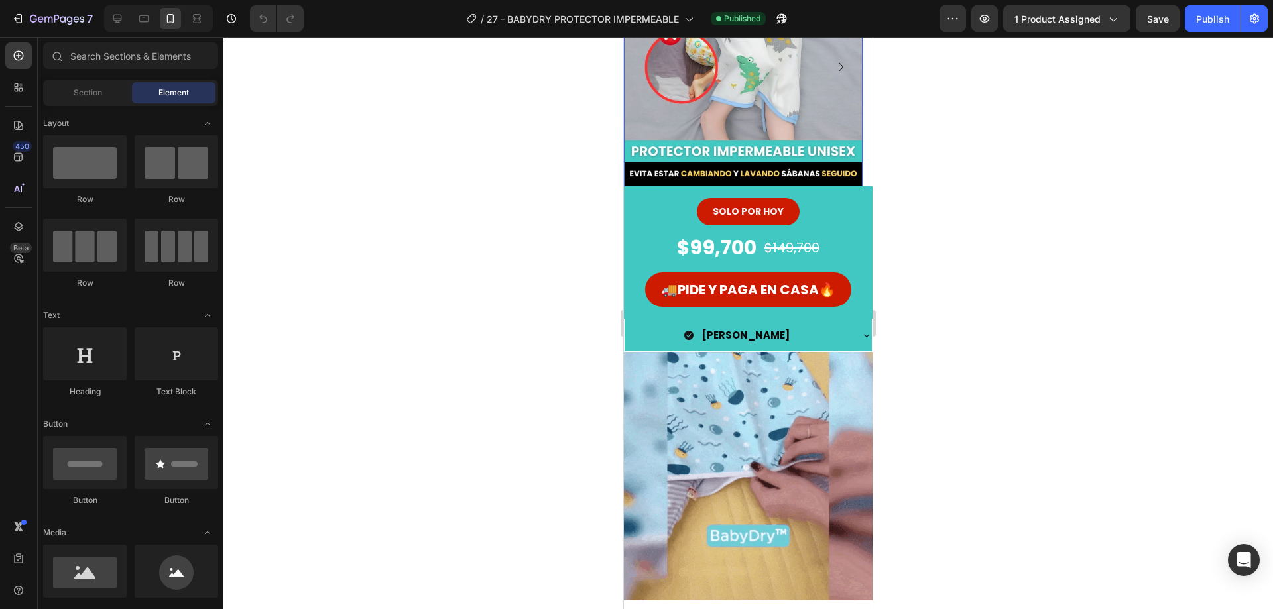
scroll to position [199, 0]
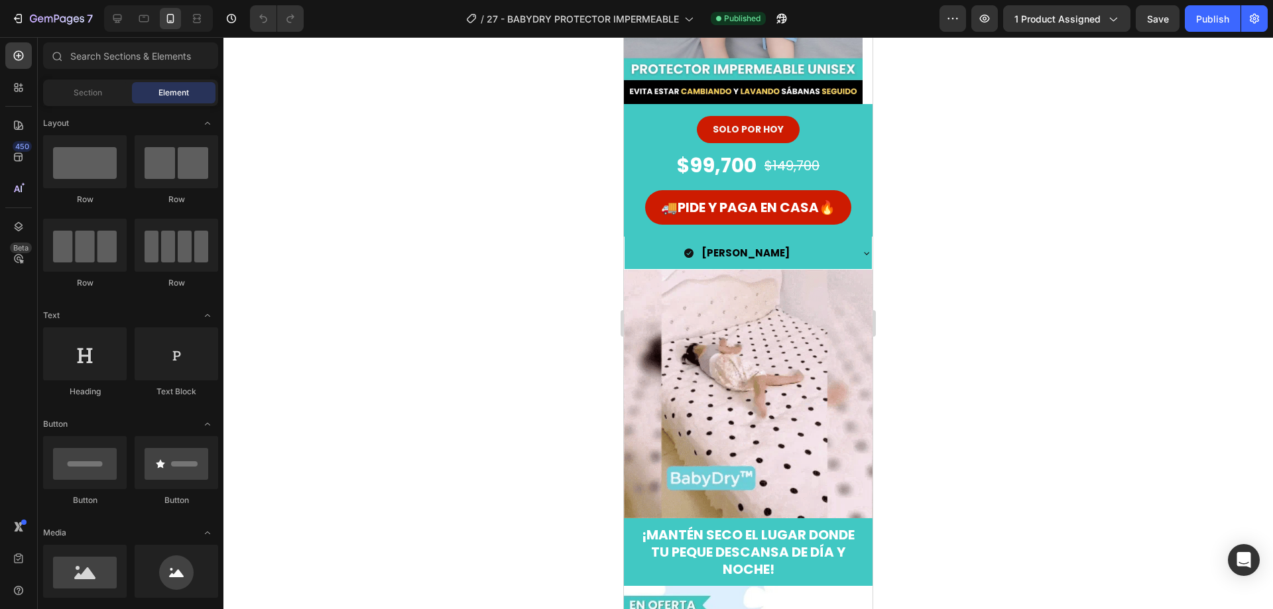
click at [937, 271] on div at bounding box center [747, 323] width 1049 height 572
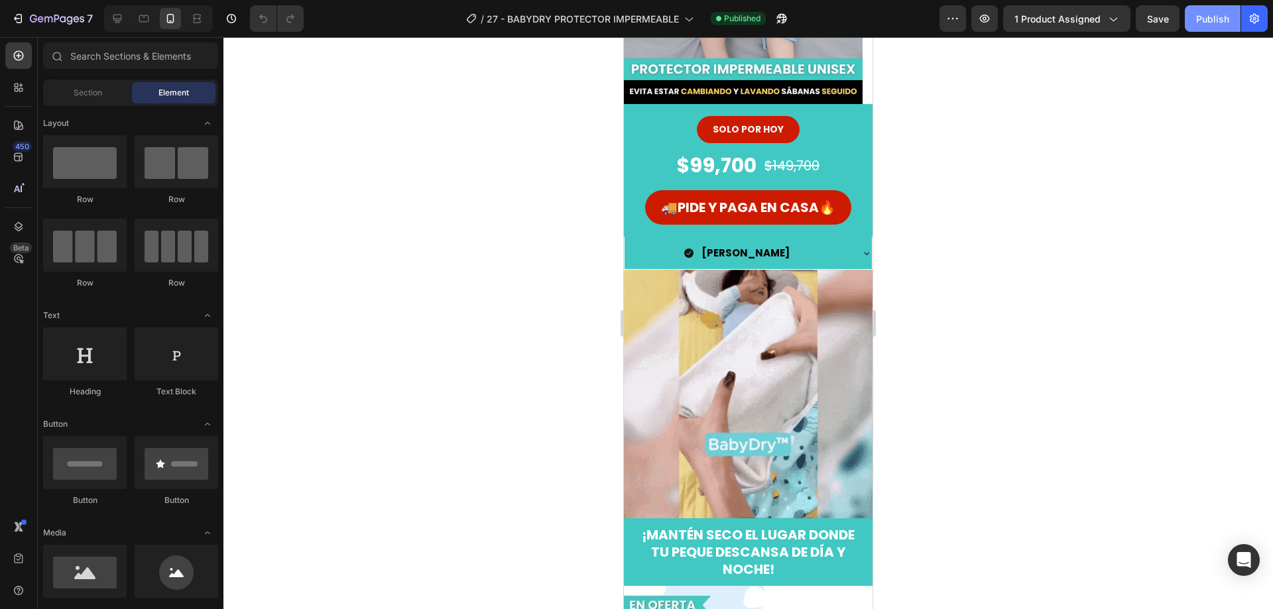
click at [1196, 11] on button "Publish" at bounding box center [1212, 18] width 56 height 27
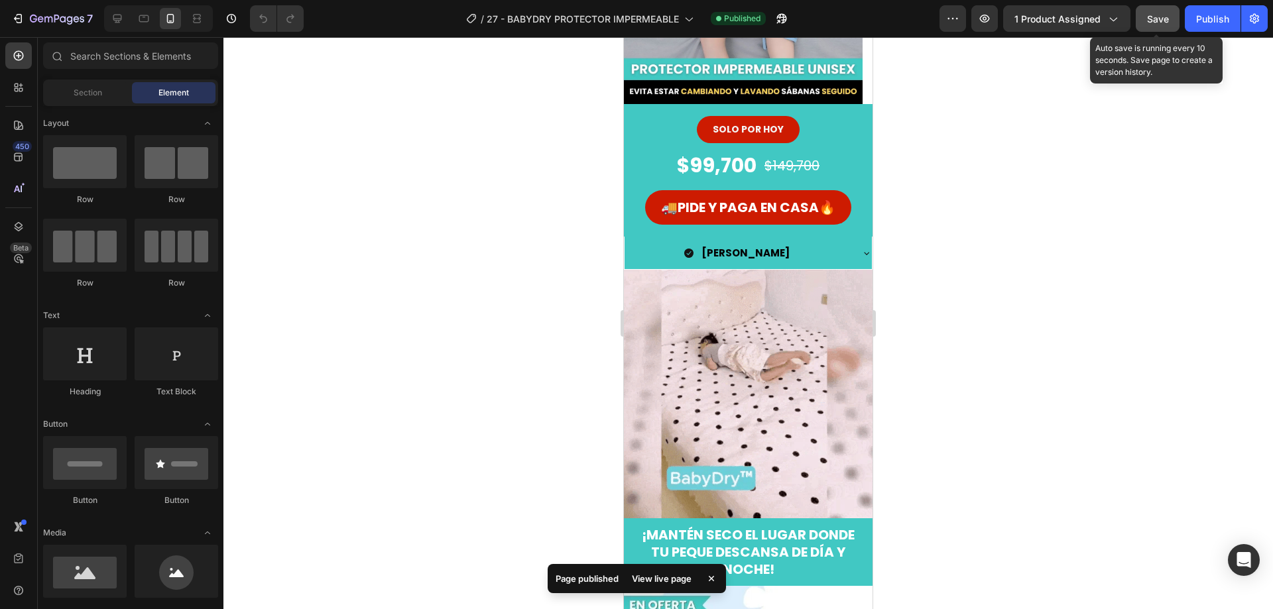
click at [1151, 25] on div "Save" at bounding box center [1158, 19] width 22 height 14
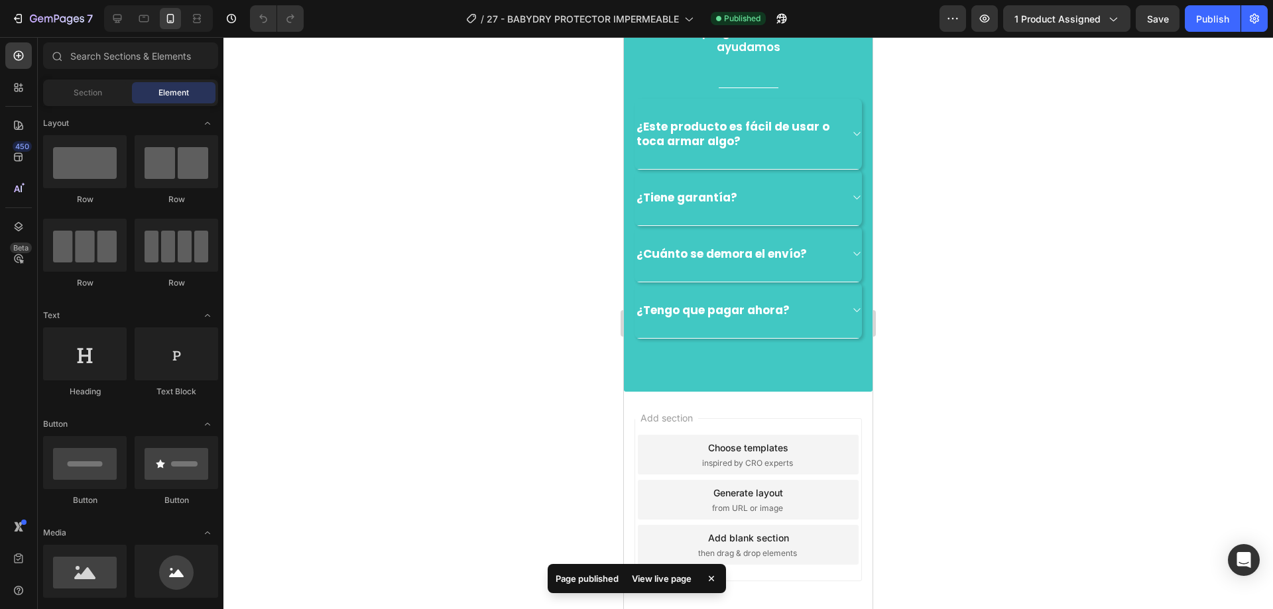
scroll to position [2938, 0]
